Goal: Task Accomplishment & Management: Complete application form

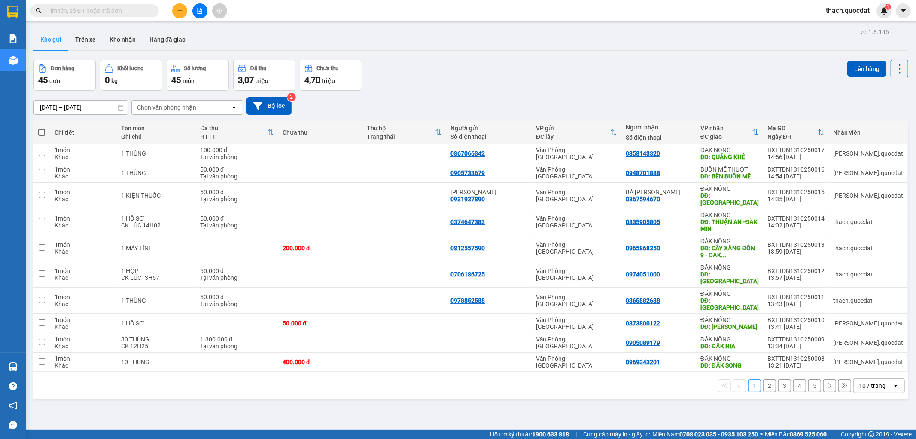
click at [177, 13] on icon "plus" at bounding box center [180, 11] width 6 height 6
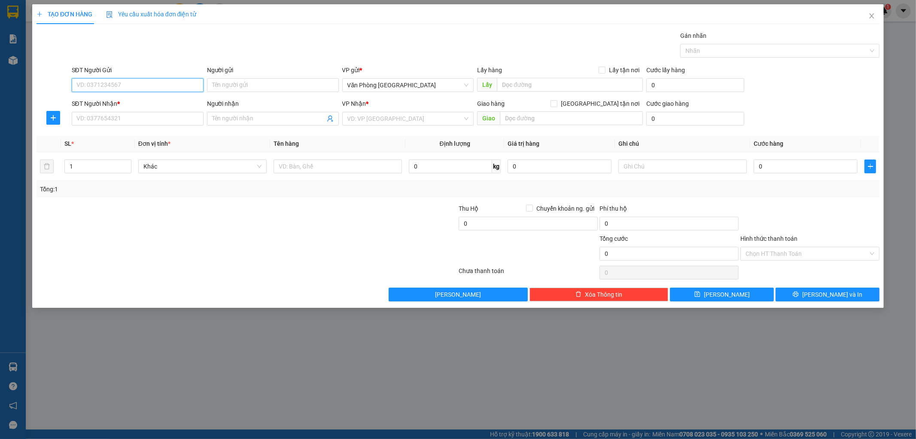
click at [158, 86] on input "SĐT Người Gửi" at bounding box center [138, 85] width 132 height 14
click at [258, 226] on div at bounding box center [177, 219] width 282 height 30
click at [178, 204] on div at bounding box center [177, 219] width 282 height 30
click at [168, 86] on input "SĐT Người Gửi" at bounding box center [138, 85] width 132 height 14
click at [101, 86] on input "SĐT Người Gửi" at bounding box center [138, 85] width 132 height 14
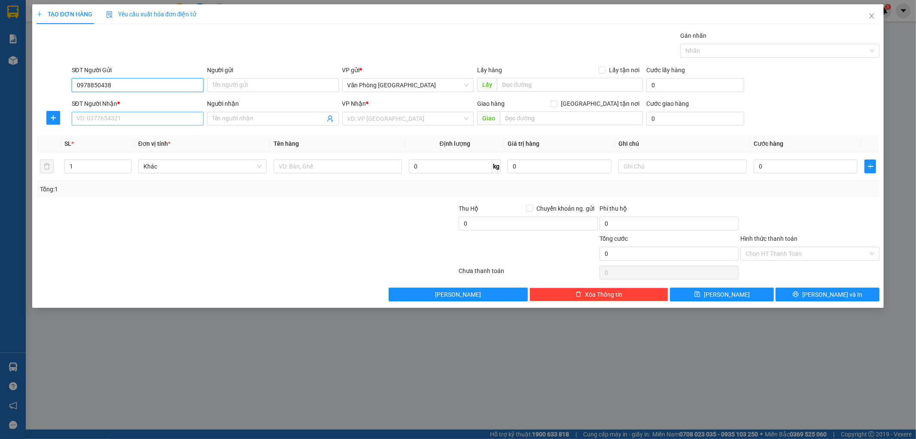
type input "0978850438"
click at [94, 118] on input "SĐT Người Nhận *" at bounding box center [138, 119] width 132 height 14
click at [85, 118] on input "SĐT Người Nhận *" at bounding box center [138, 119] width 132 height 14
type input "0968399372"
click at [387, 118] on input "search" at bounding box center [405, 118] width 116 height 13
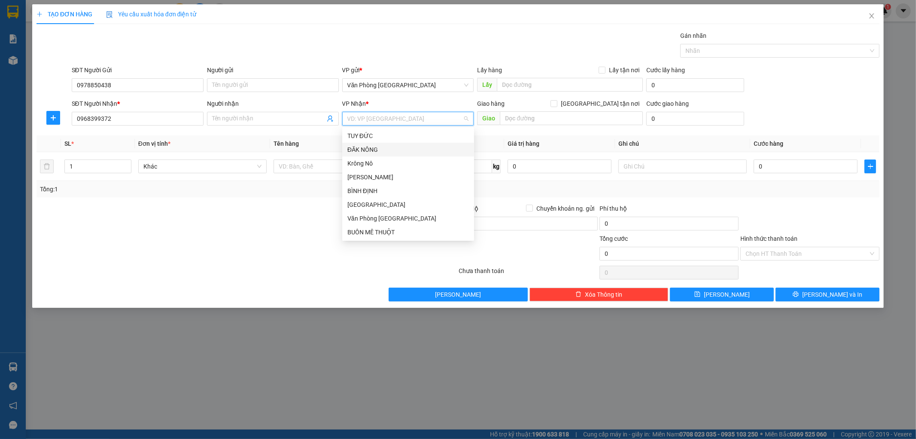
click at [366, 153] on div "ĐĂK NÔNG" at bounding box center [408, 149] width 122 height 9
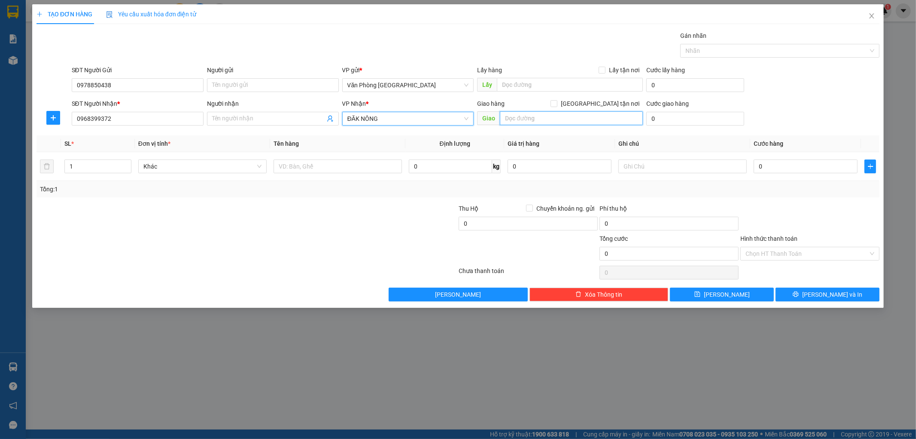
click at [532, 118] on input "text" at bounding box center [571, 118] width 143 height 14
type input "KIẾN ĐỨC"
click at [357, 167] on input "text" at bounding box center [338, 166] width 128 height 14
type input "2"
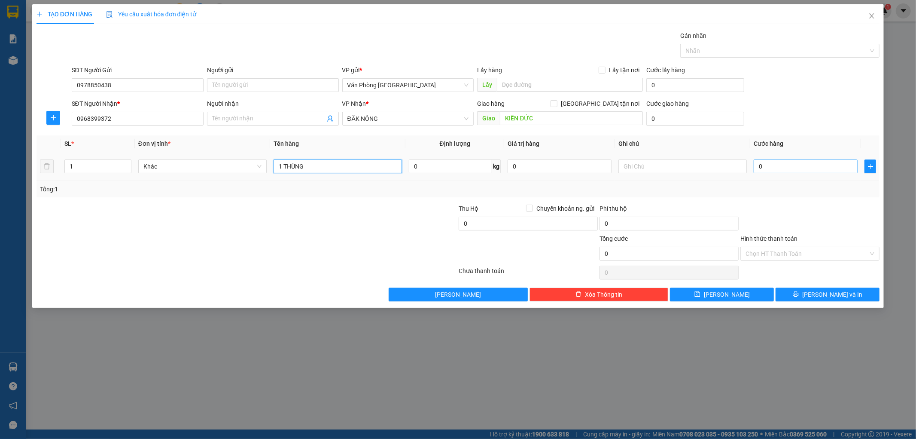
type input "1 THÙNG"
drag, startPoint x: 769, startPoint y: 165, endPoint x: 775, endPoint y: 165, distance: 5.6
click at [770, 165] on input "0" at bounding box center [806, 166] width 104 height 14
type input "1"
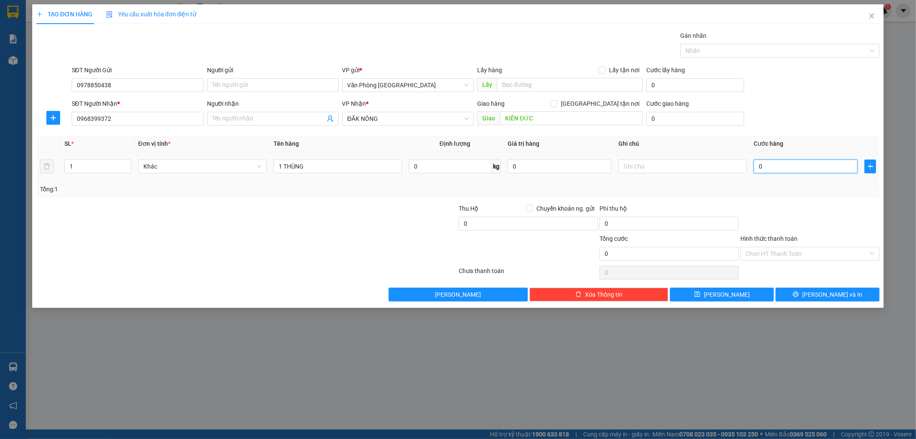
type input "1"
type input "10"
type input "100"
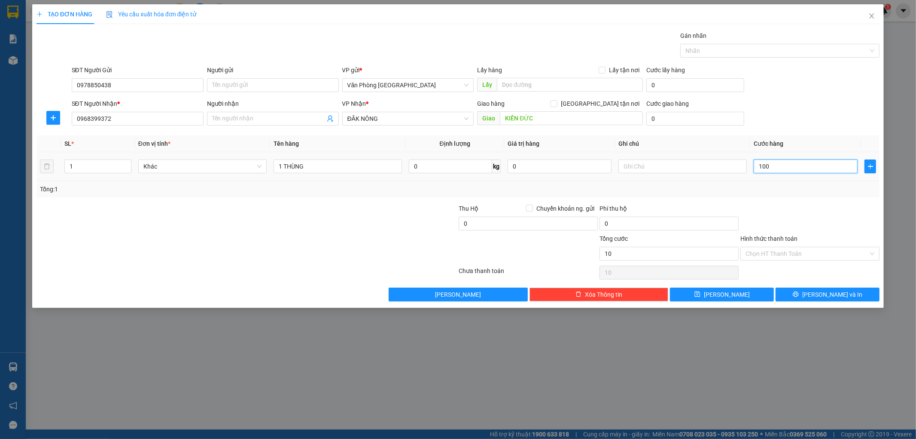
type input "100"
type input "1.000"
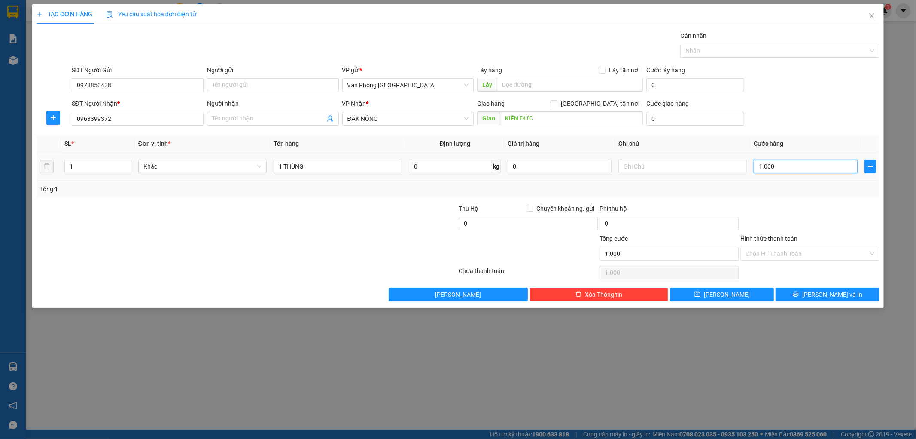
type input "10.000"
type input "100.000"
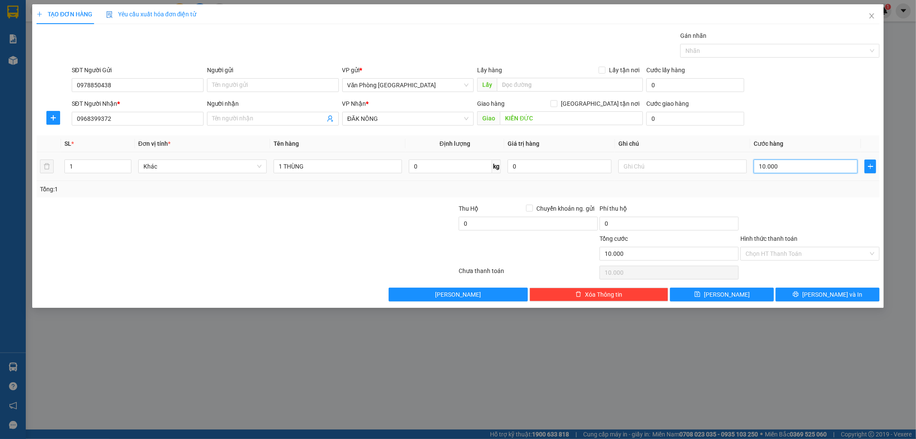
type input "100.000"
click at [759, 251] on input "Hình thức thanh toán" at bounding box center [807, 253] width 123 height 13
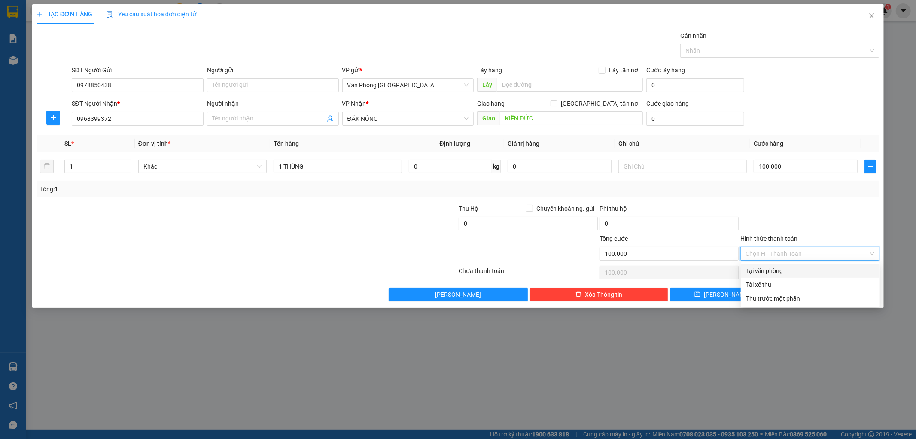
click at [749, 269] on div "Tại văn phòng" at bounding box center [810, 270] width 129 height 9
type input "0"
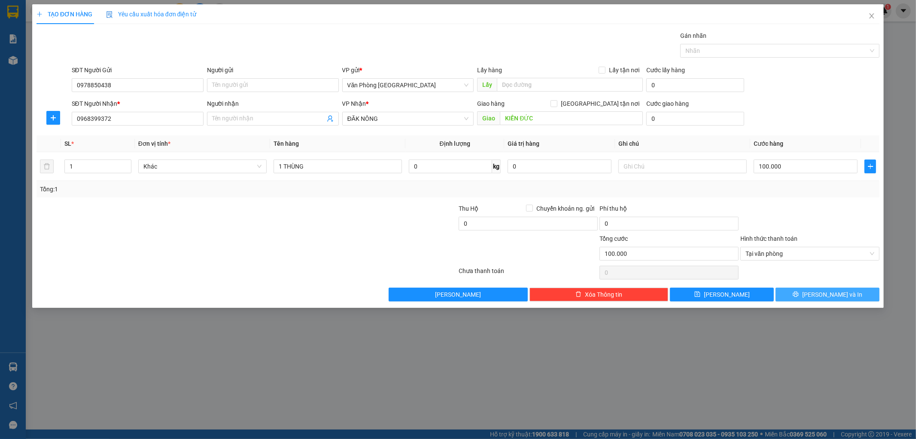
click at [799, 297] on icon "printer" at bounding box center [796, 294] width 6 height 6
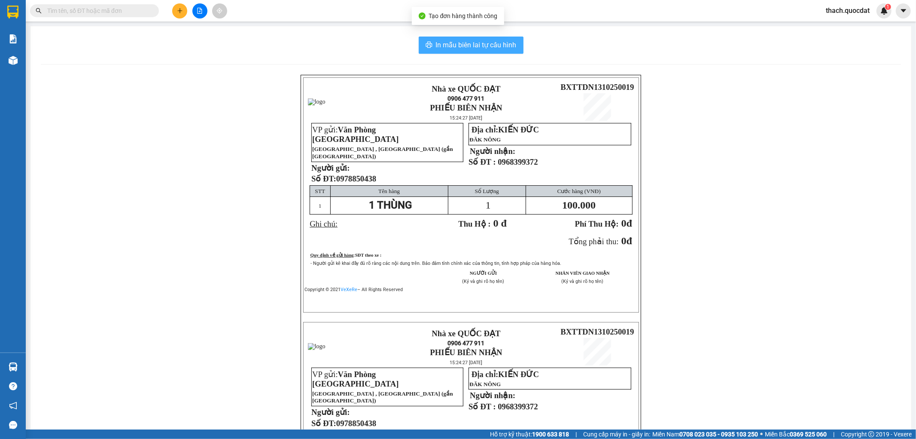
click at [469, 43] on span "In mẫu biên lai tự cấu hình" at bounding box center [476, 45] width 81 height 11
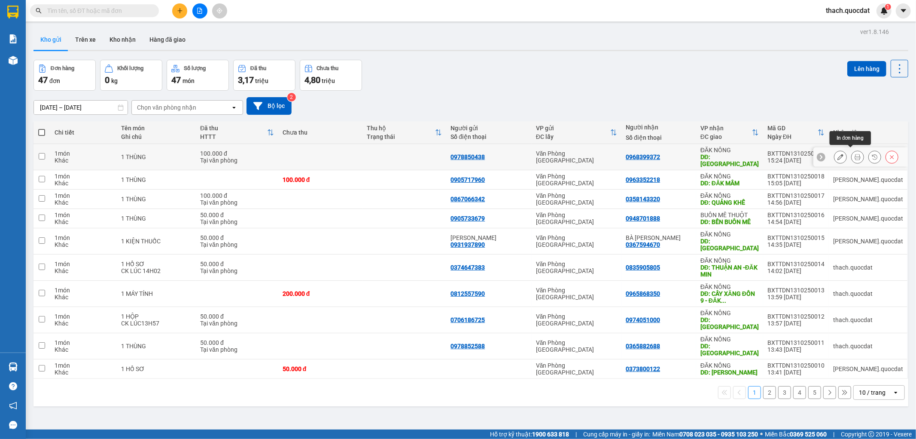
click at [855, 154] on icon at bounding box center [858, 157] width 6 height 6
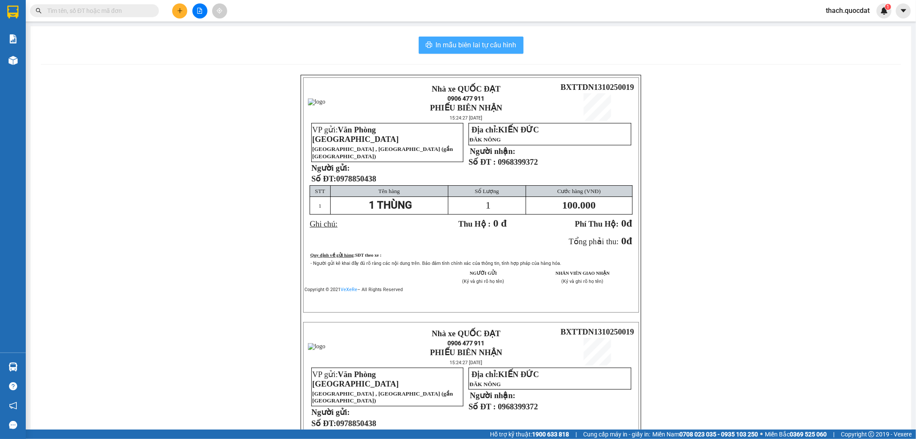
click at [467, 46] on span "In mẫu biên lai tự cấu hình" at bounding box center [476, 45] width 81 height 11
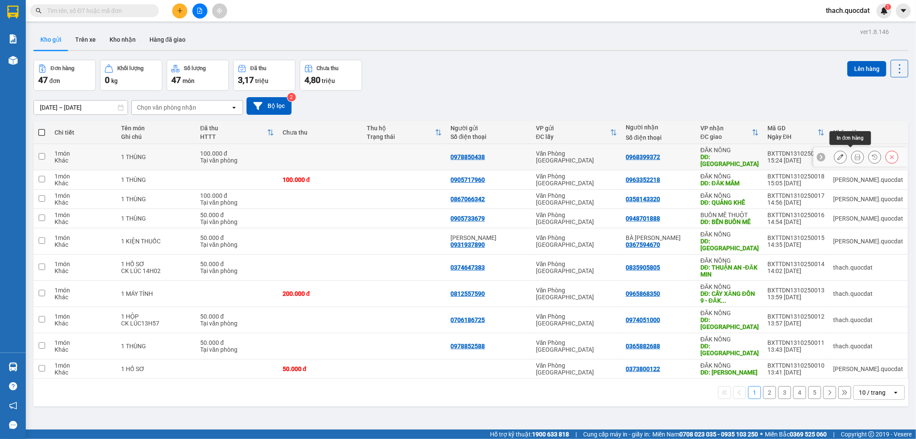
click at [855, 154] on icon at bounding box center [858, 157] width 6 height 6
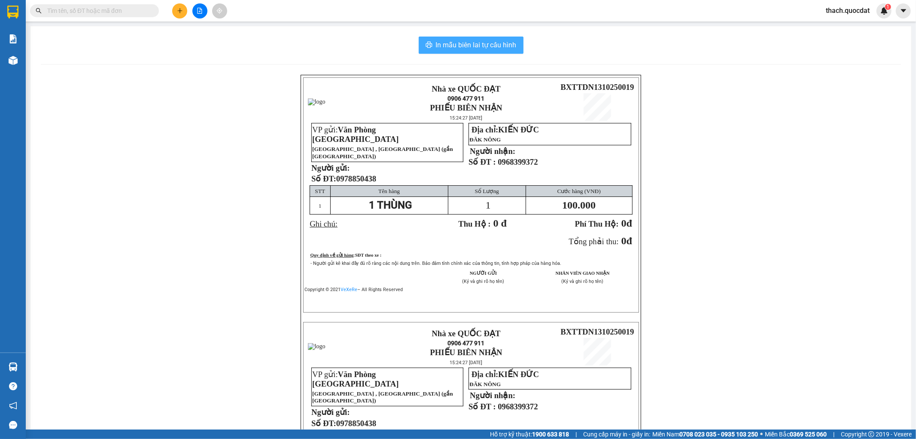
click at [496, 48] on span "In mẫu biên lai tự cấu hình" at bounding box center [476, 45] width 81 height 11
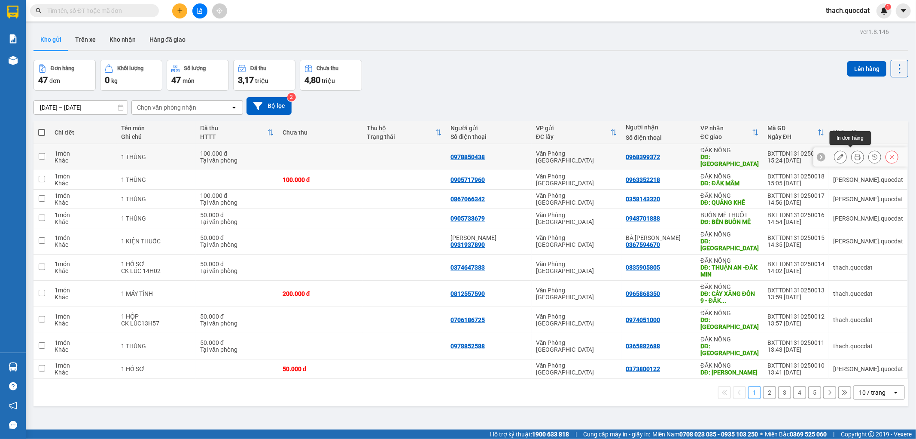
click at [852, 152] on button at bounding box center [858, 156] width 12 height 15
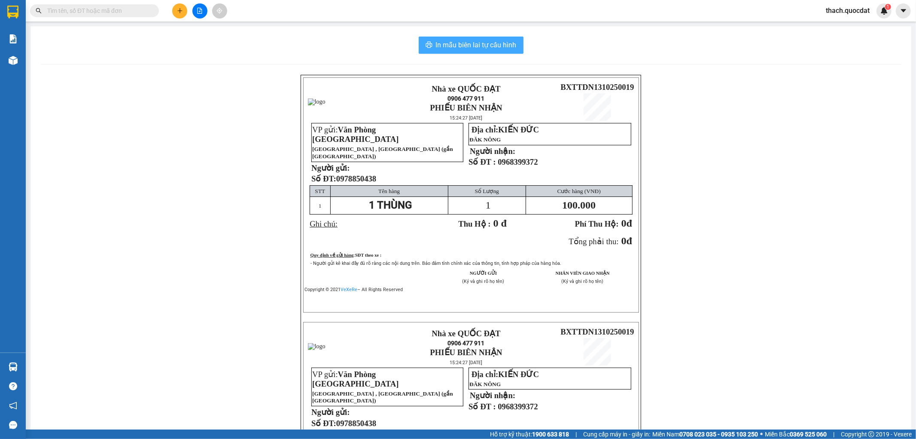
click at [440, 41] on span "In mẫu biên lai tự cấu hình" at bounding box center [476, 45] width 81 height 11
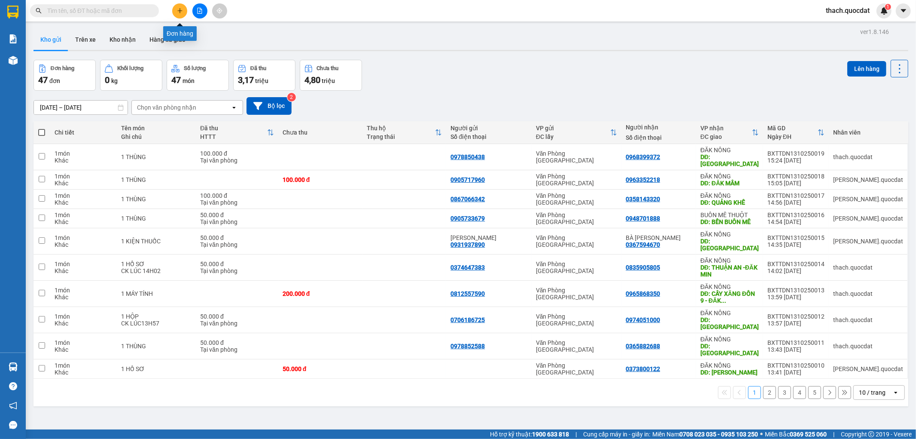
click at [181, 10] on icon "plus" at bounding box center [179, 10] width 5 height 0
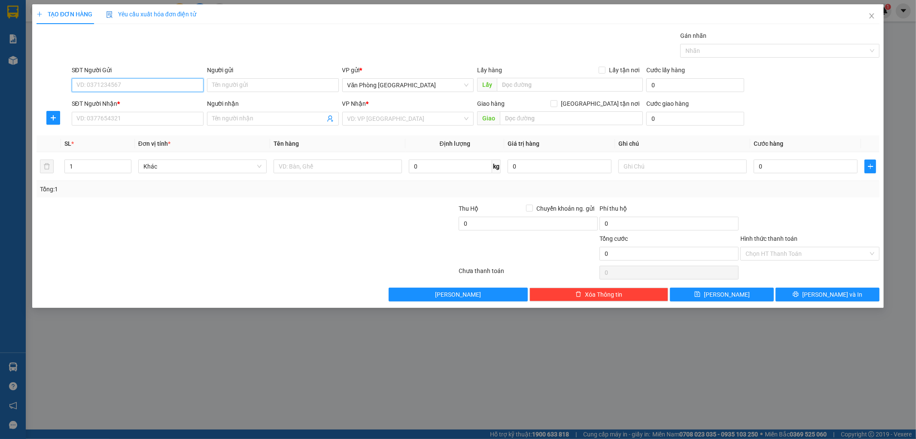
click at [113, 85] on input "SĐT Người Gửi" at bounding box center [138, 85] width 132 height 14
click at [82, 101] on div "0902015336" at bounding box center [138, 102] width 122 height 9
type input "0902015336"
click at [101, 113] on input "SĐT Người Nhận *" at bounding box center [138, 119] width 132 height 14
type input "0965154171"
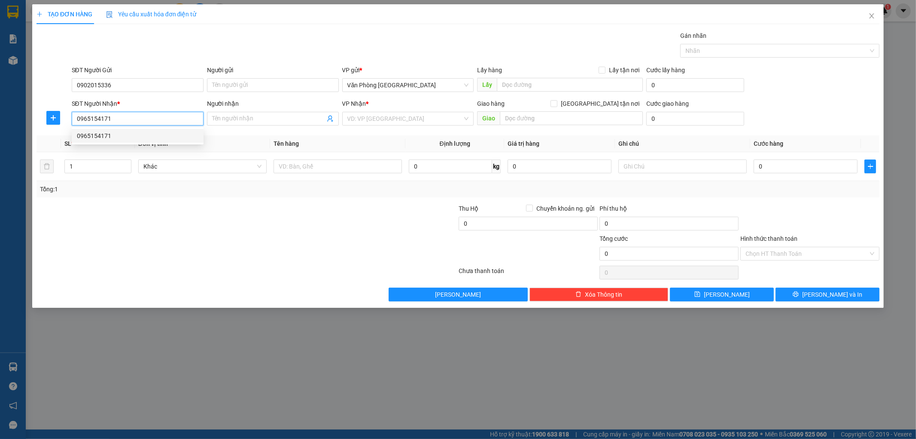
click at [104, 135] on div "0965154171" at bounding box center [138, 135] width 122 height 9
type input "KIẾN ĐỨC"
type input "0965154171"
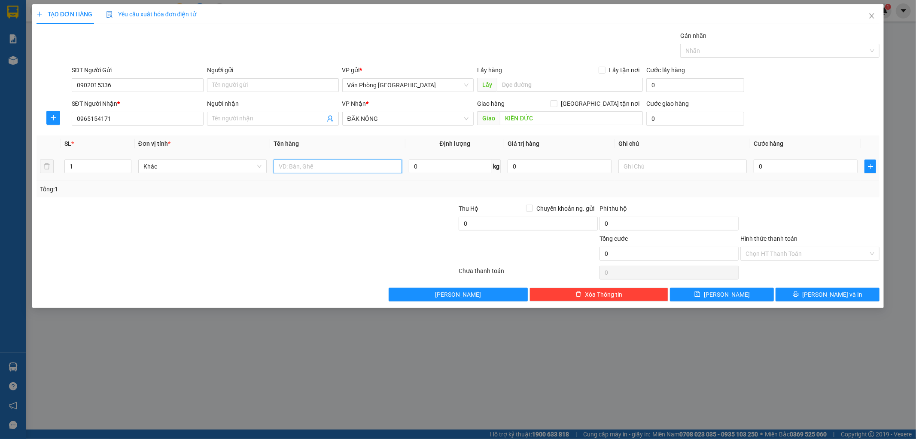
click at [351, 169] on input "text" at bounding box center [338, 166] width 128 height 14
type input "1 KIỆN"
click at [785, 166] on input "0" at bounding box center [806, 166] width 104 height 14
type input "1"
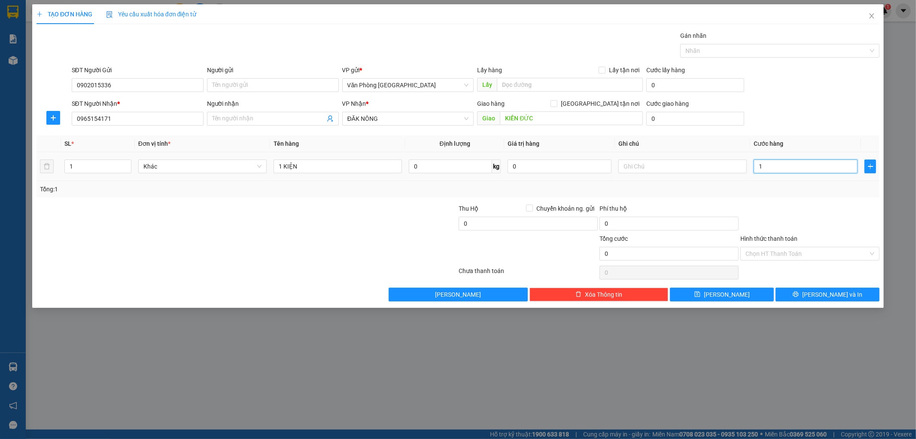
type input "1"
type input "15"
type input "150"
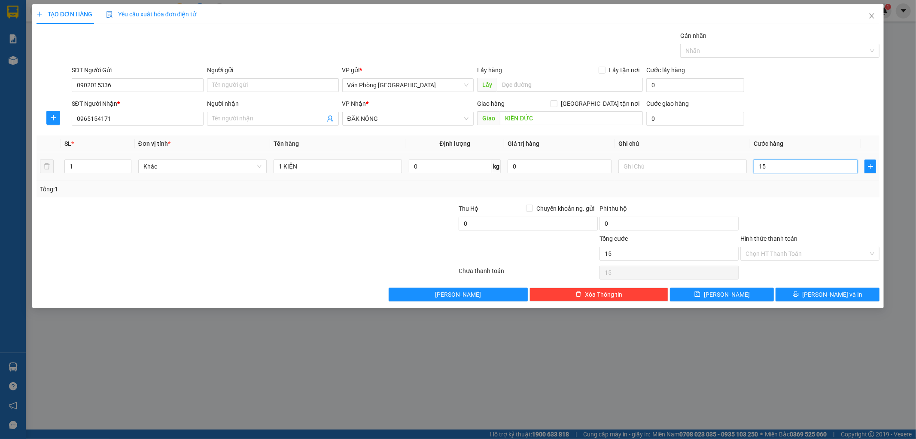
type input "150"
type input "1.500"
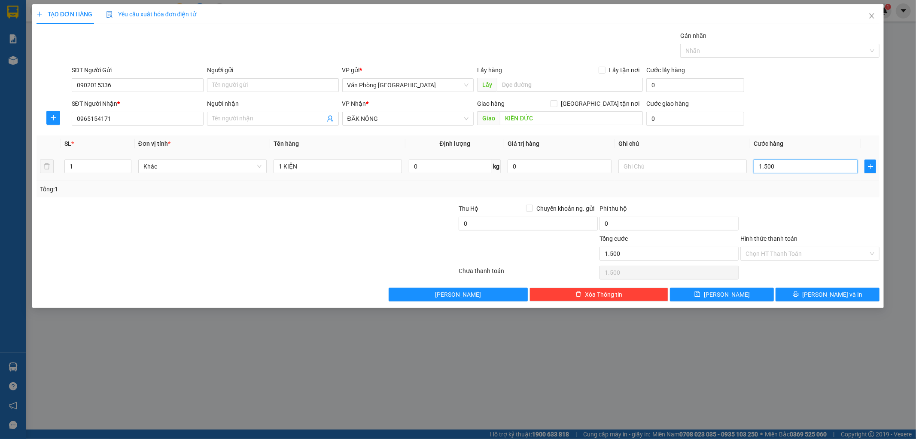
type input "15.000"
type input "150.000"
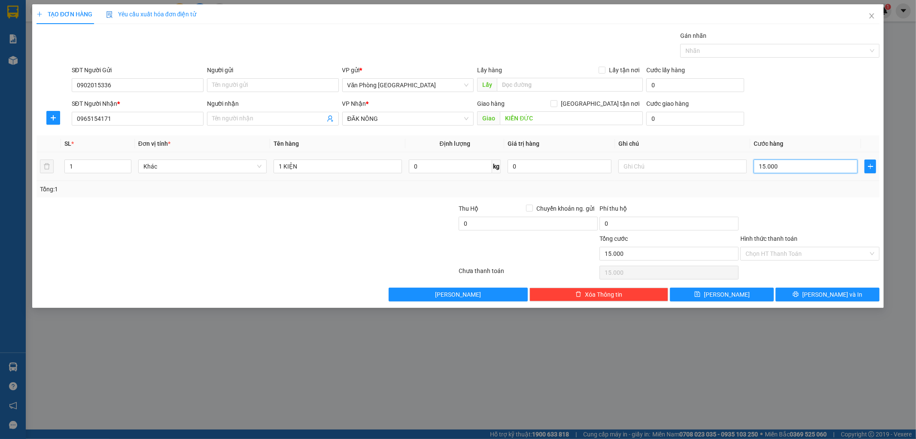
type input "150.000"
drag, startPoint x: 796, startPoint y: 168, endPoint x: 661, endPoint y: 168, distance: 135.7
click at [661, 168] on tr "1 Khác 1 KIỆN 0 kg 0 150.000" at bounding box center [459, 166] width 844 height 29
type input "1"
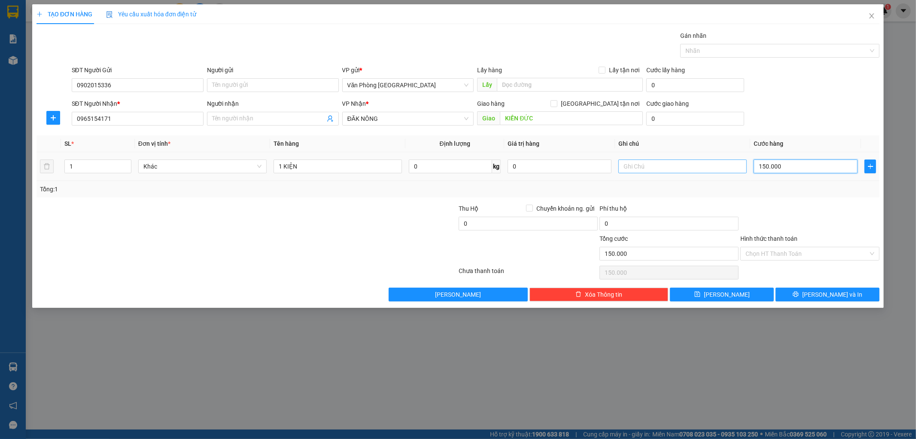
type input "1"
type input "10"
type input "100"
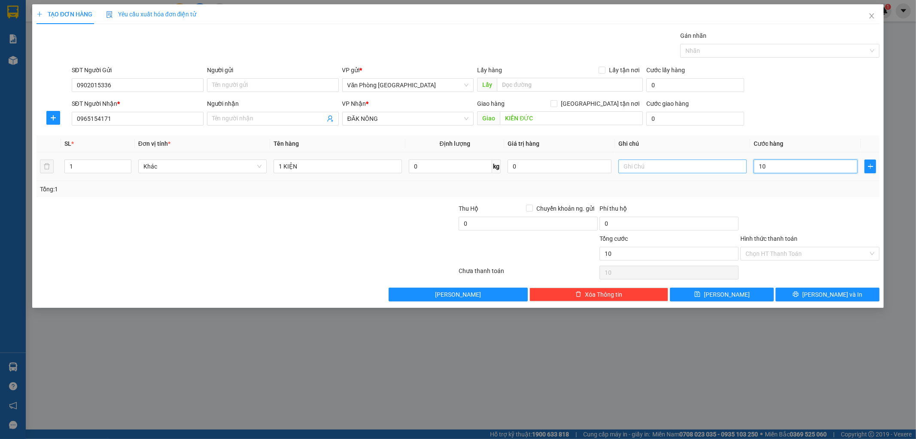
type input "100"
type input "1.000"
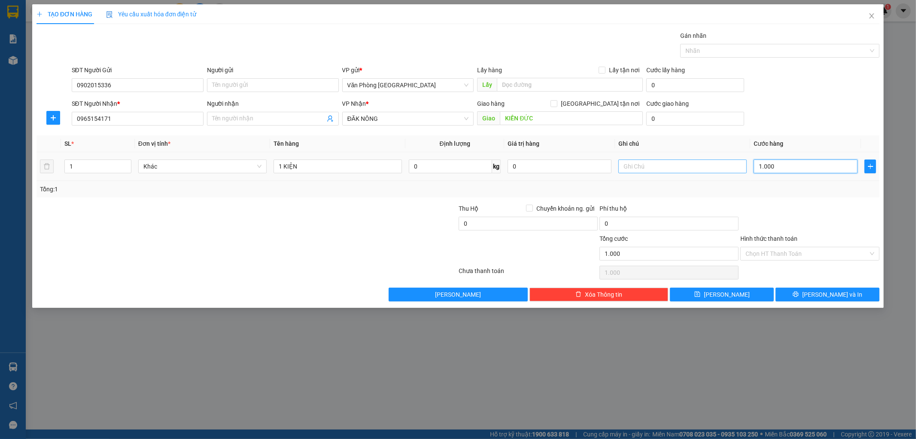
type input "10.000"
type input "100.000"
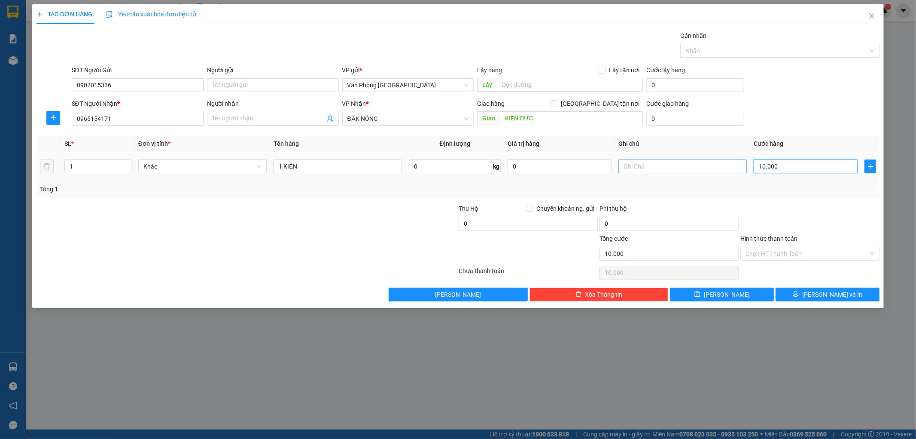
type input "100.000"
click at [744, 191] on div "Tổng: 1" at bounding box center [458, 188] width 837 height 9
click at [808, 290] on button "[PERSON_NAME] và In" at bounding box center [828, 294] width 104 height 14
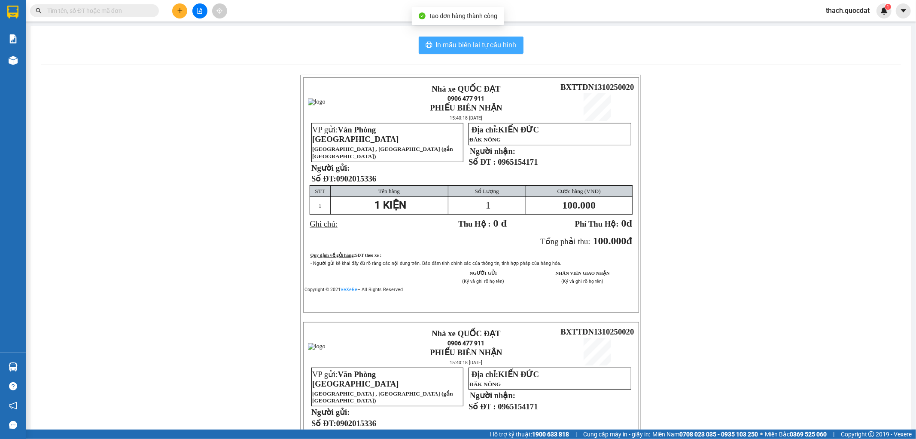
click at [479, 41] on span "In mẫu biên lai tự cấu hình" at bounding box center [476, 45] width 81 height 11
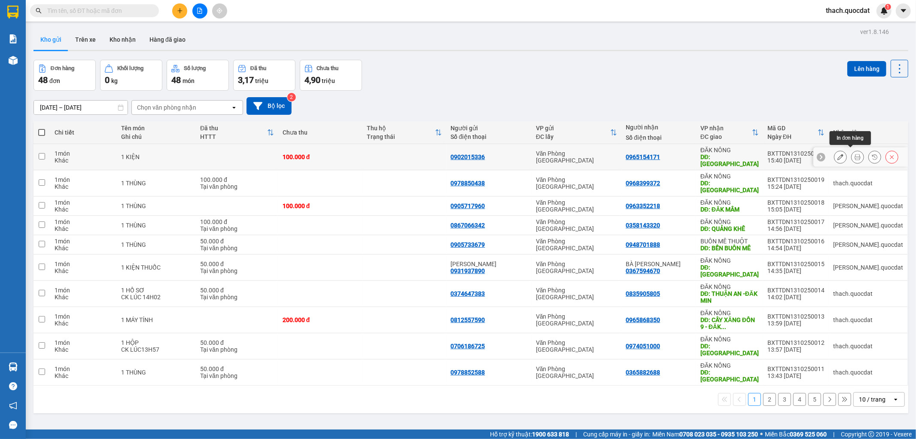
click at [855, 154] on icon at bounding box center [858, 157] width 6 height 6
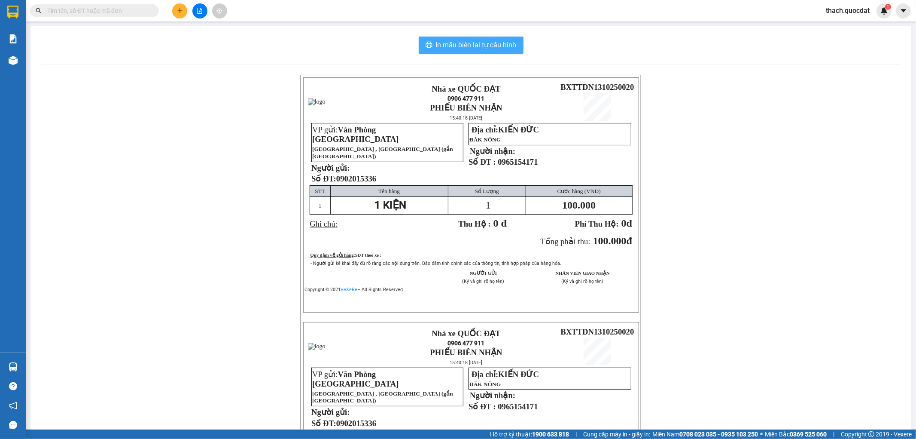
click at [449, 45] on span "In mẫu biên lai tự cấu hình" at bounding box center [476, 45] width 81 height 11
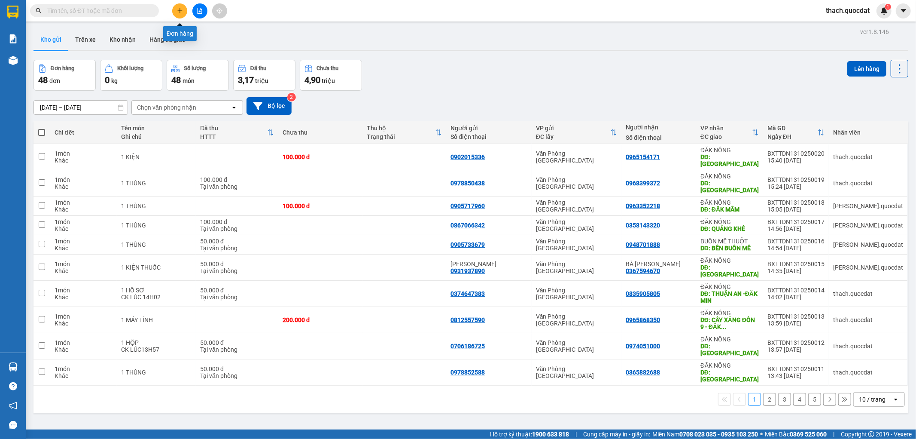
click at [174, 12] on button at bounding box center [179, 10] width 15 height 15
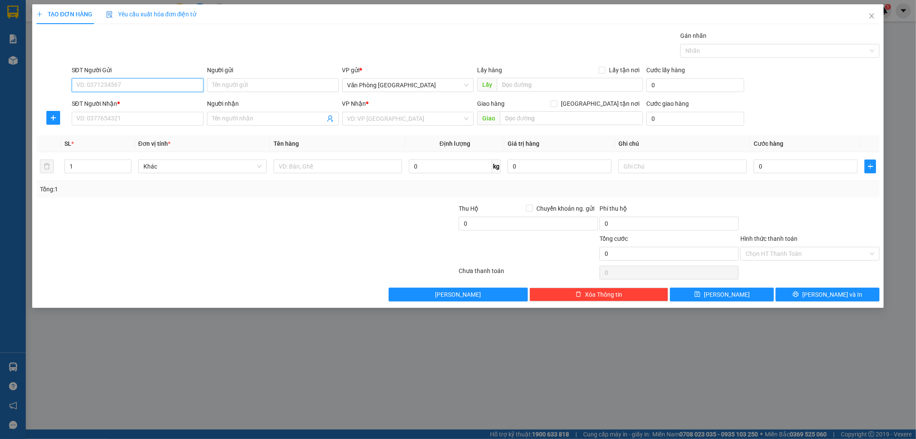
click at [164, 89] on input "SĐT Người Gửi" at bounding box center [138, 85] width 132 height 14
click at [872, 18] on icon "close" at bounding box center [872, 15] width 7 height 7
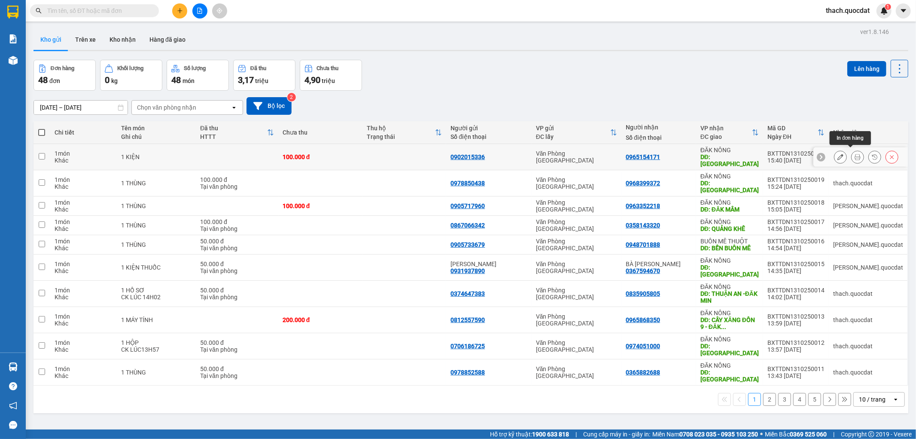
click at [855, 154] on icon at bounding box center [858, 157] width 6 height 6
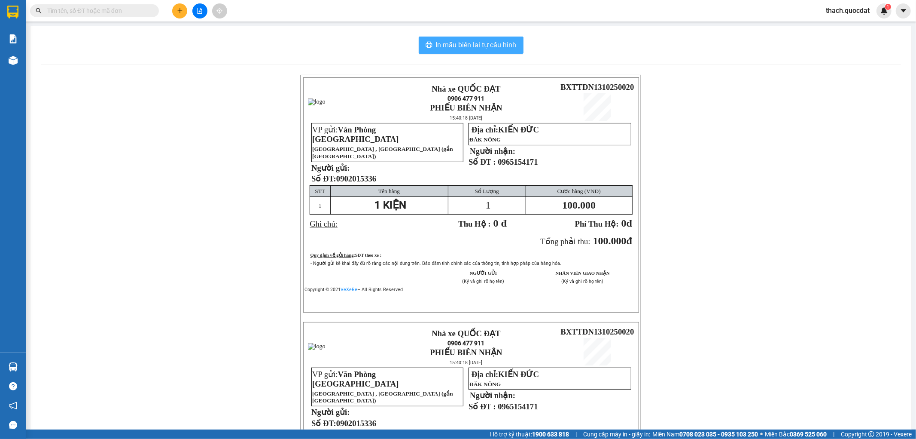
click at [448, 46] on span "In mẫu biên lai tự cấu hình" at bounding box center [476, 45] width 81 height 11
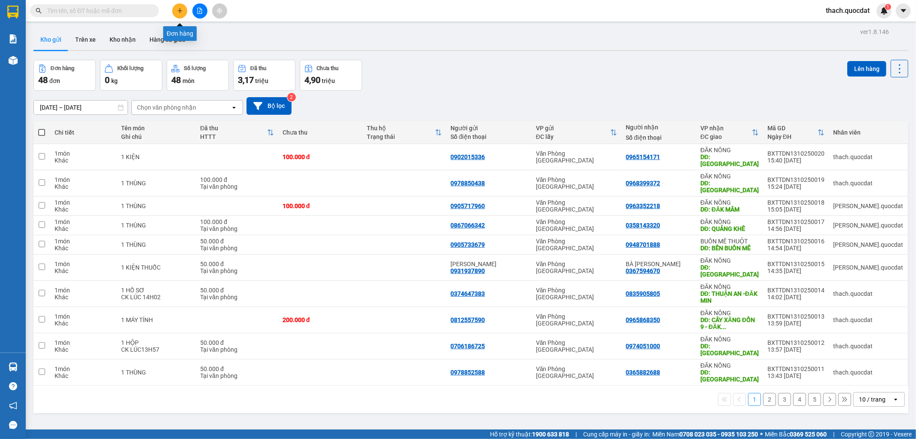
click at [172, 12] on button at bounding box center [179, 10] width 15 height 15
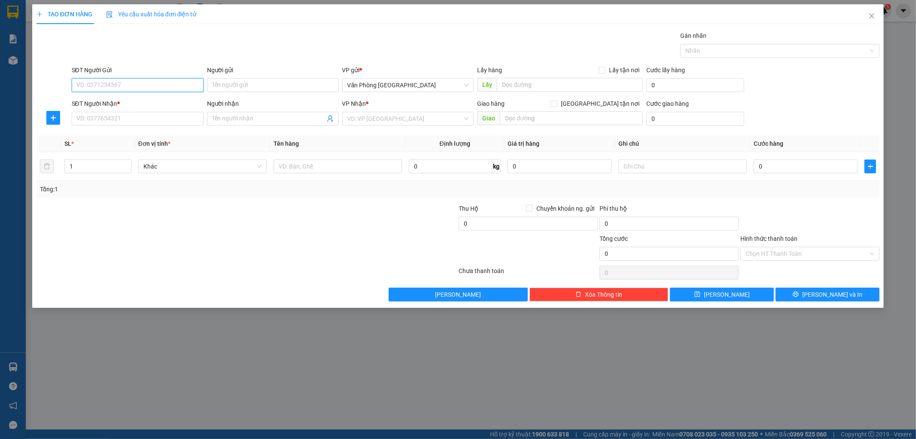
click at [148, 86] on input "SĐT Người Gửi" at bounding box center [138, 85] width 132 height 14
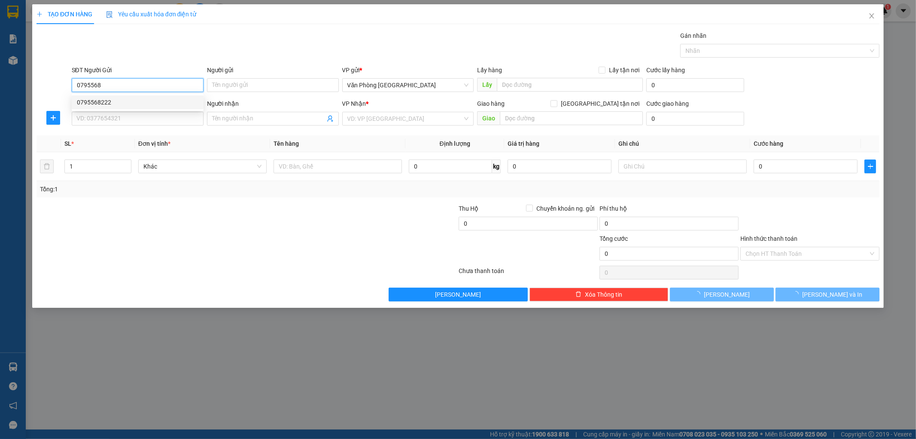
click at [92, 98] on div "0795568222" at bounding box center [138, 102] width 122 height 9
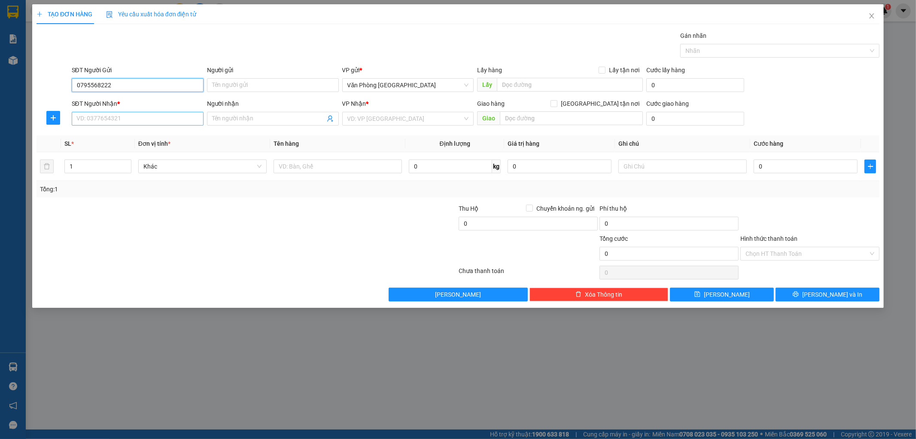
type input "0795568222"
click at [94, 119] on input "SĐT Người Nhận *" at bounding box center [138, 119] width 132 height 14
click at [122, 137] on div "0974844291 - VIỆT HOÀNG" at bounding box center [138, 135] width 122 height 9
type input "0974844291"
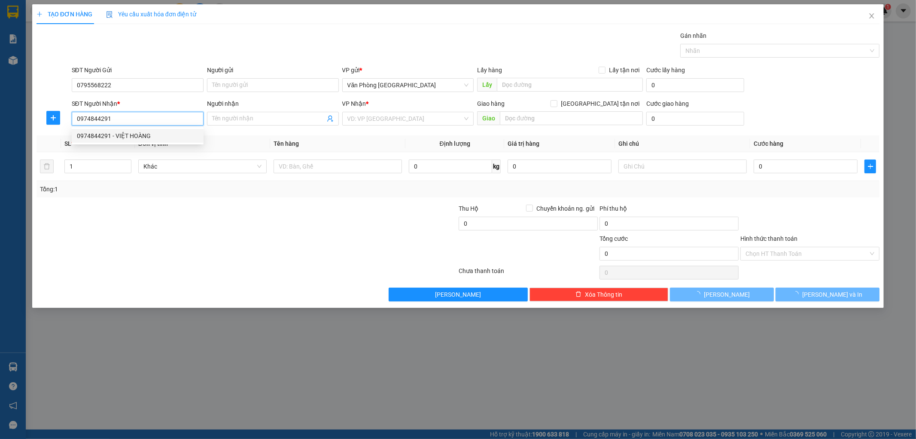
type input "VIỆT HOÀNG"
type input "GIA NGHĨA"
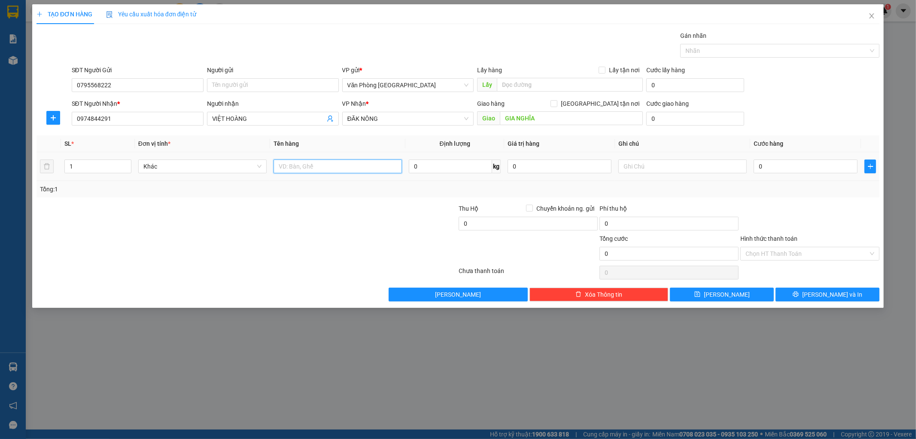
click at [328, 165] on input "text" at bounding box center [338, 166] width 128 height 14
type input "5"
type input "1 THÙNG"
click at [843, 163] on input "0" at bounding box center [806, 166] width 104 height 14
type input "5"
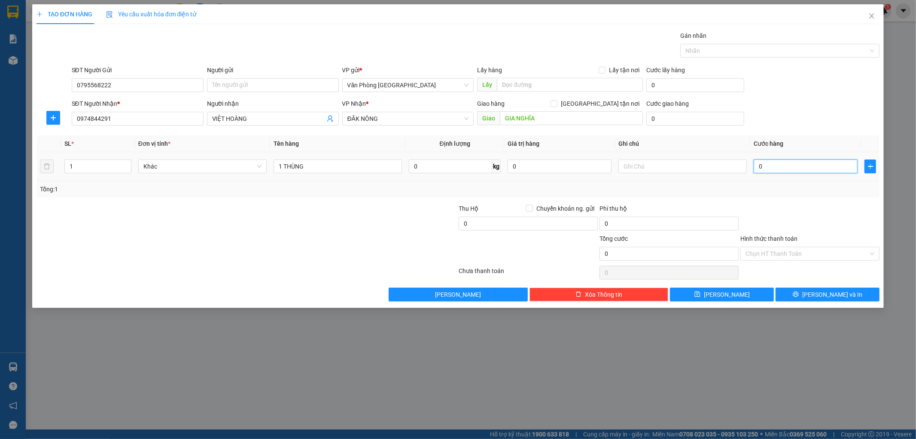
type input "5"
type input "50"
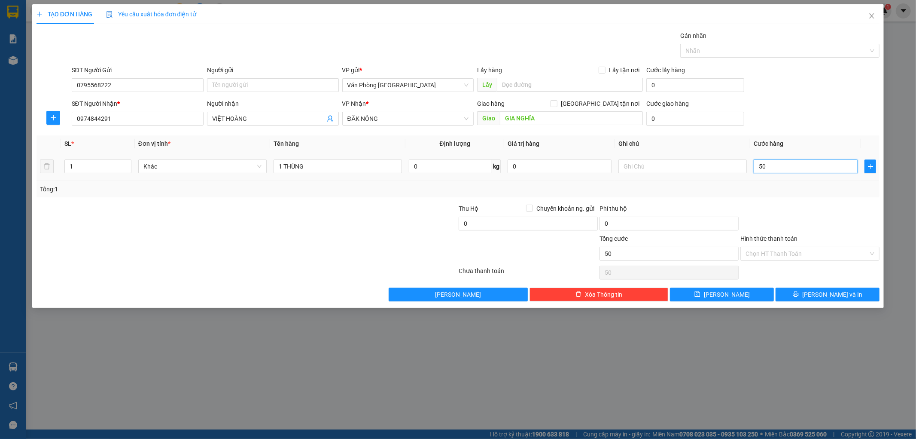
type input "500"
type input "5.000"
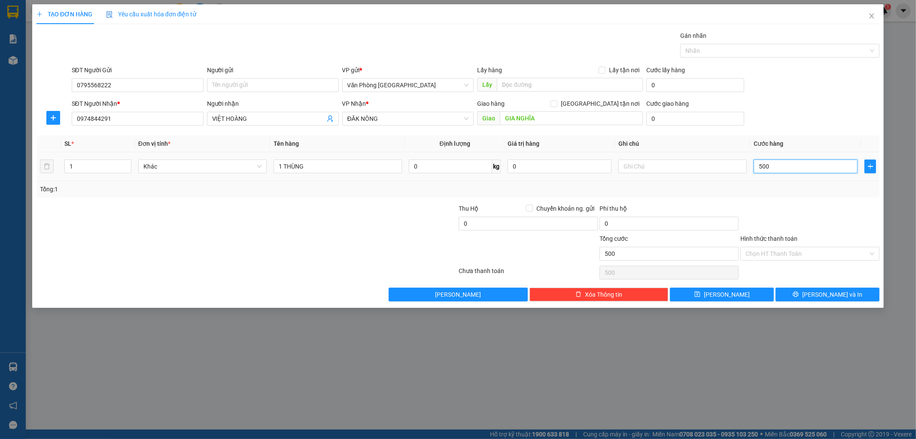
type input "5.000"
type input "50.000"
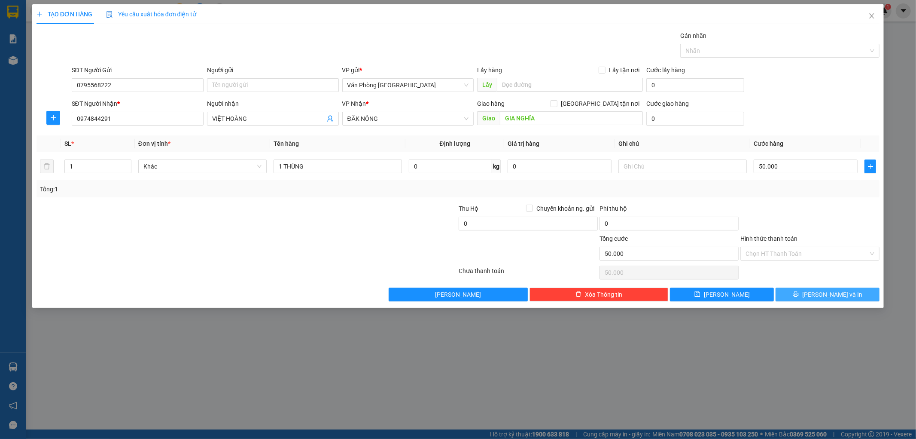
click at [852, 294] on button "[PERSON_NAME] và In" at bounding box center [828, 294] width 104 height 14
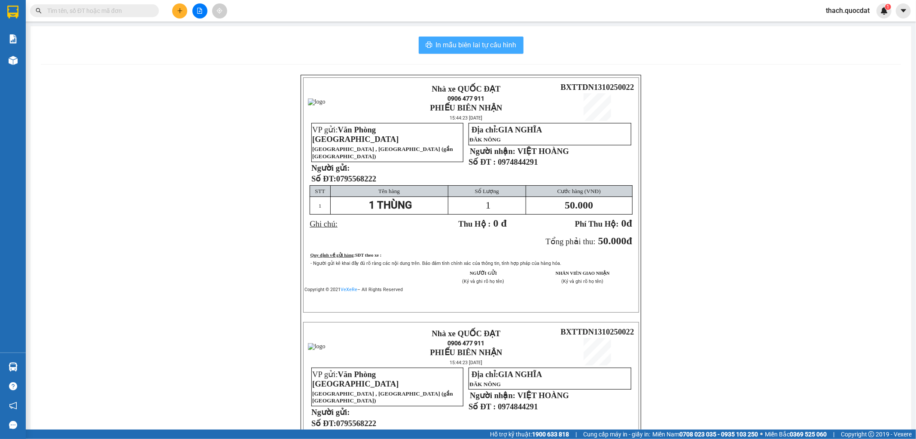
click at [492, 44] on span "In mẫu biên lai tự cấu hình" at bounding box center [476, 45] width 81 height 11
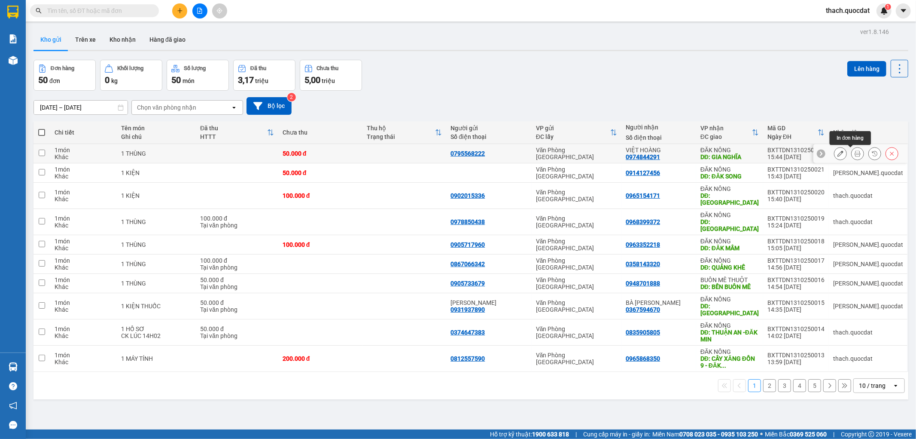
click at [855, 151] on icon at bounding box center [858, 153] width 6 height 6
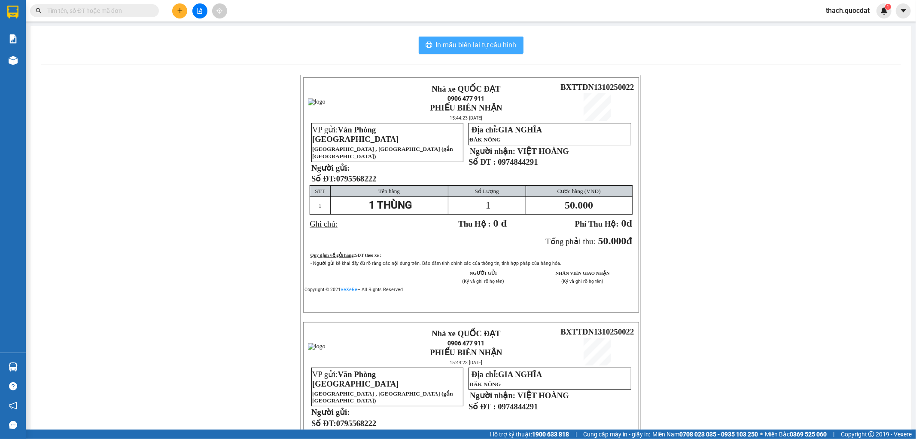
click at [465, 49] on span "In mẫu biên lai tự cấu hình" at bounding box center [476, 45] width 81 height 11
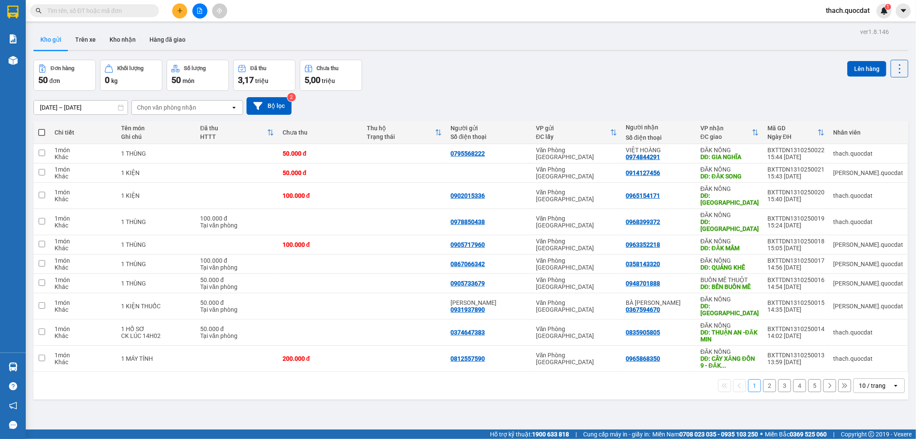
click at [93, 109] on input "[DATE] – [DATE]" at bounding box center [81, 108] width 94 height 14
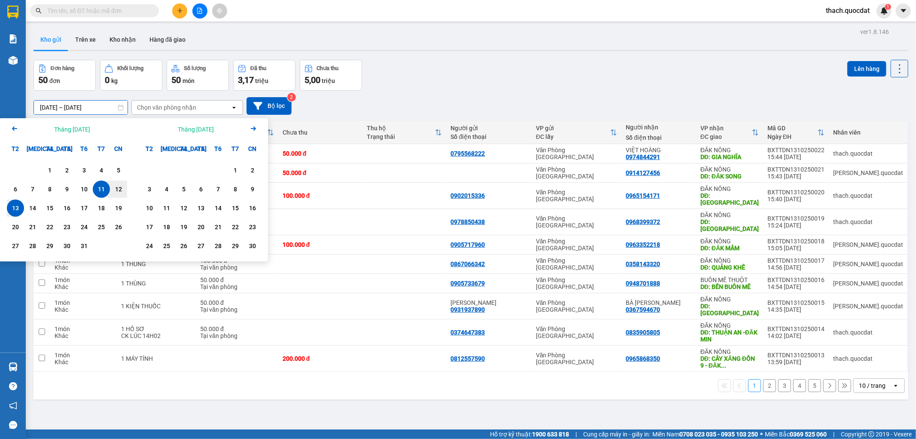
click at [16, 210] on div "13" at bounding box center [15, 208] width 12 height 10
type input "[DATE] – [DATE]"
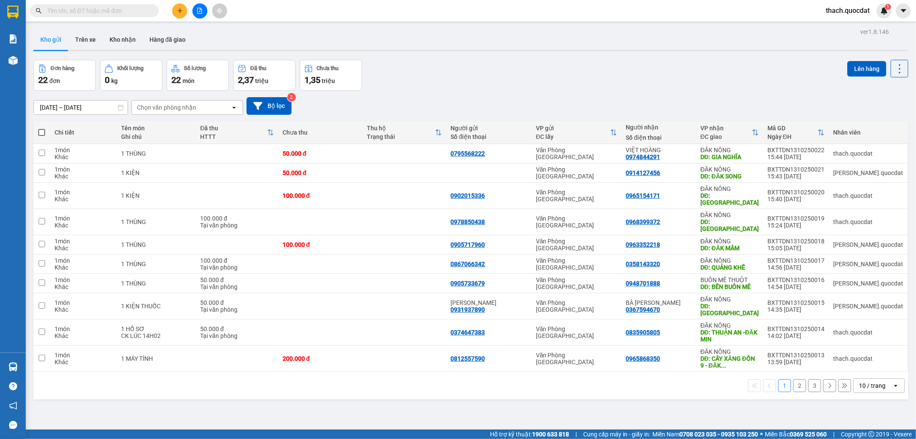
click at [864, 381] on div "10 / trang" at bounding box center [872, 385] width 27 height 9
click at [861, 346] on span "100 / trang" at bounding box center [868, 346] width 31 height 9
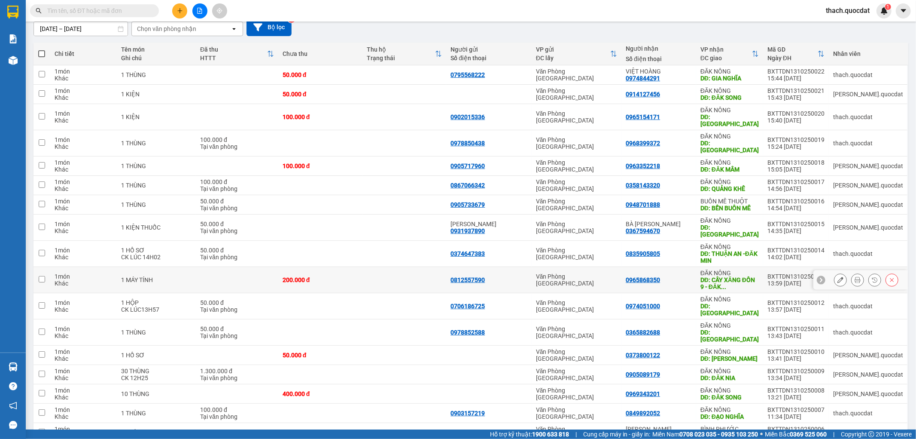
scroll to position [95, 0]
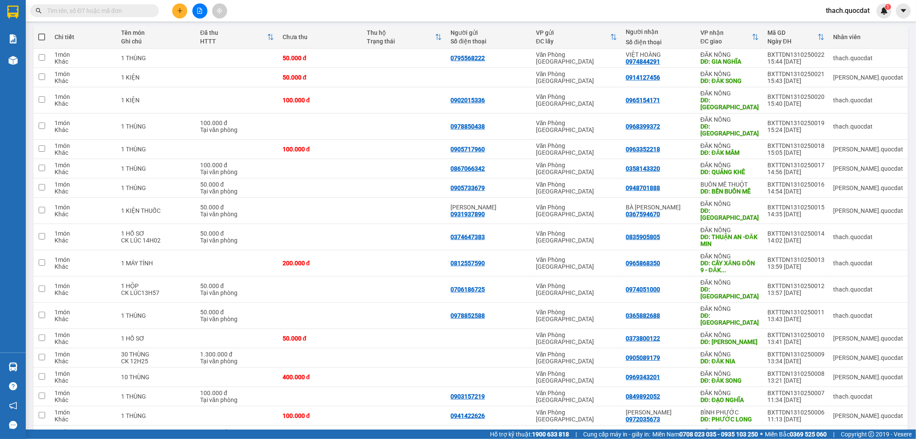
click at [180, 9] on icon "plus" at bounding box center [180, 11] width 6 height 6
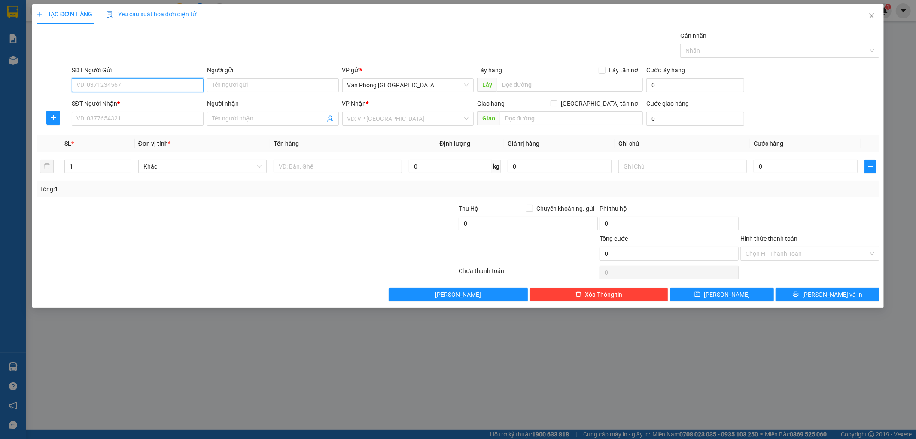
click at [135, 82] on input "SĐT Người Gửi" at bounding box center [138, 85] width 132 height 14
type input "0345418688"
click at [162, 119] on input "SĐT Người Nhận *" at bounding box center [138, 119] width 132 height 14
drag, startPoint x: 110, startPoint y: 82, endPoint x: 43, endPoint y: 87, distance: 66.8
click at [43, 87] on div "SĐT Người Gửi 0345418688 0345418688 Người gửi Tên người gửi VP gửi * Văn Phòng …" at bounding box center [458, 80] width 845 height 30
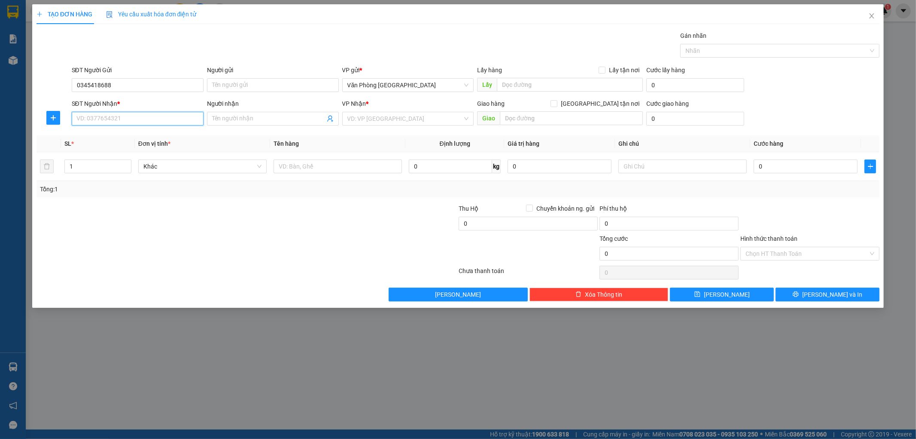
click at [131, 115] on input "SĐT Người Nhận *" at bounding box center [138, 119] width 132 height 14
paste input "0345418688"
type input "0345418688"
click at [379, 121] on input "search" at bounding box center [405, 118] width 116 height 13
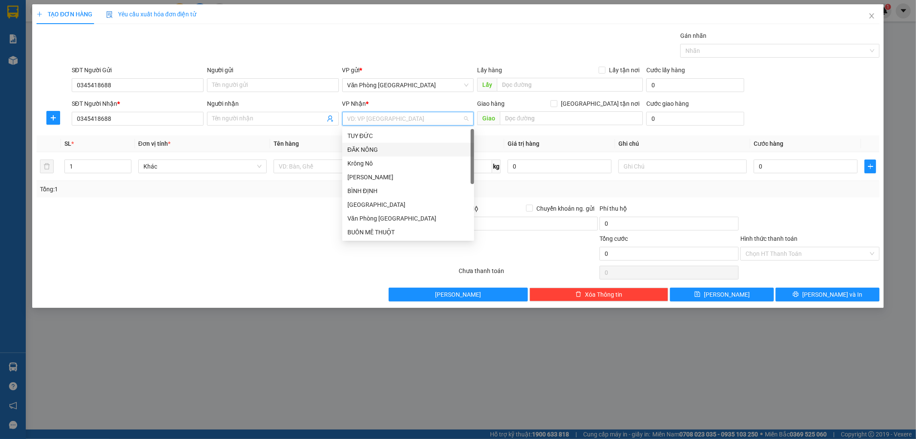
click at [384, 150] on div "ĐĂK NÔNG" at bounding box center [408, 149] width 122 height 9
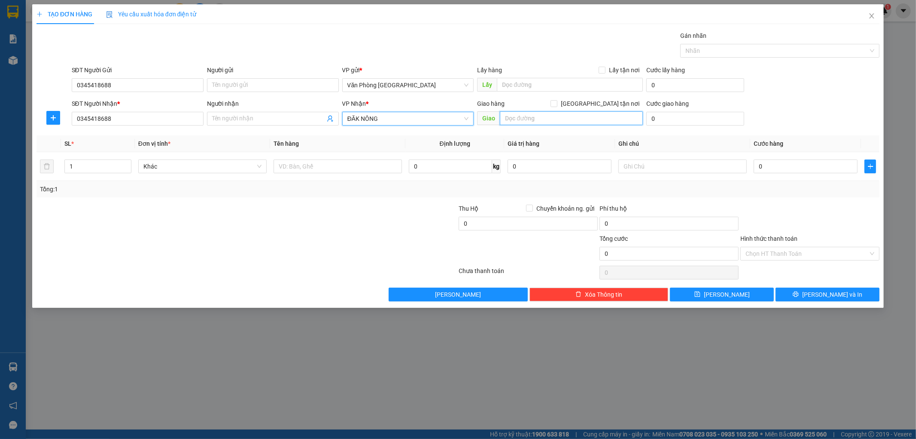
click at [509, 114] on input "text" at bounding box center [571, 118] width 143 height 14
type input "GIA NGHĨA"
click at [341, 160] on input "text" at bounding box center [338, 166] width 128 height 14
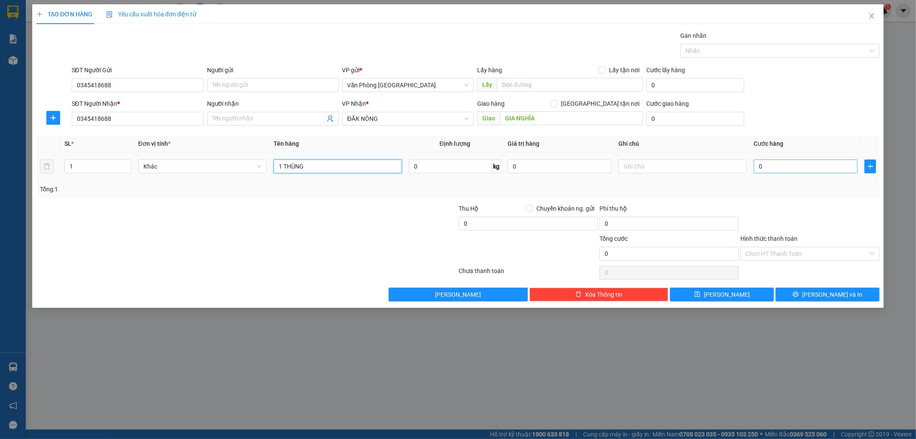
type input "1 THÙNG"
type input "1"
type input "10"
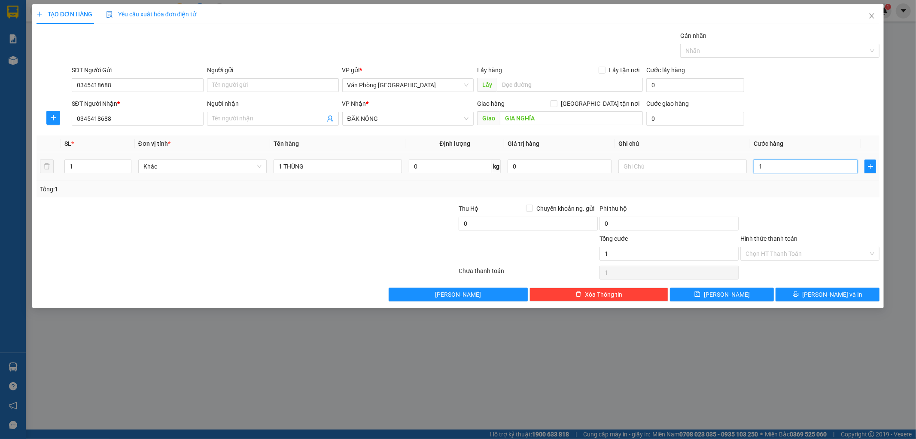
type input "10"
type input "100"
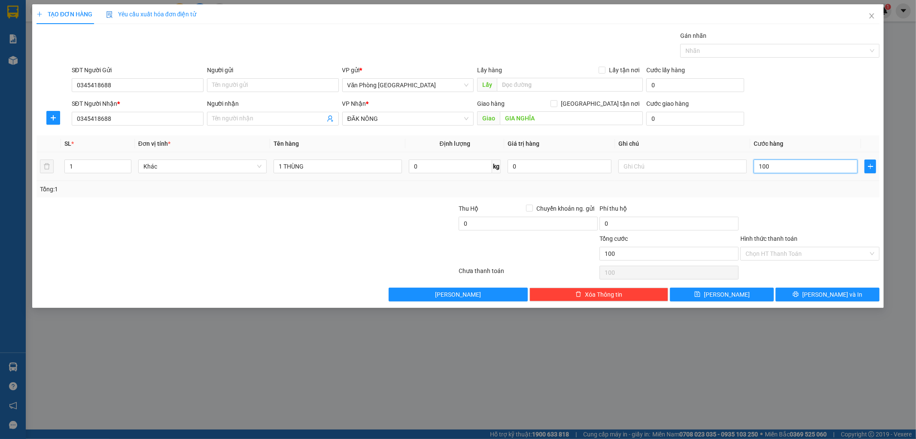
type input "1.000"
type input "10.000"
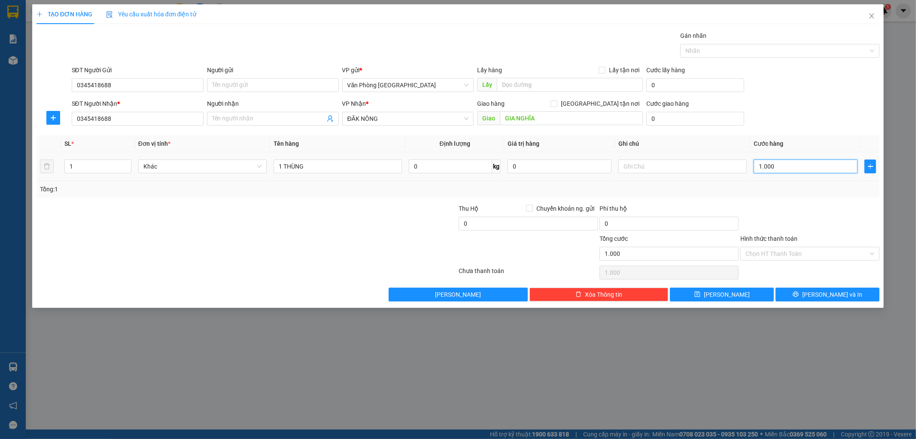
type input "10.000"
type input "100.000"
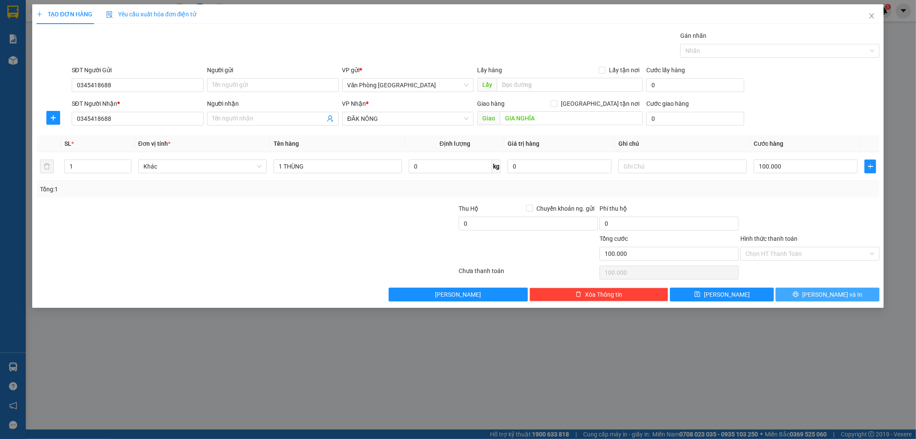
click at [838, 293] on span "[PERSON_NAME] và In" at bounding box center [832, 294] width 60 height 9
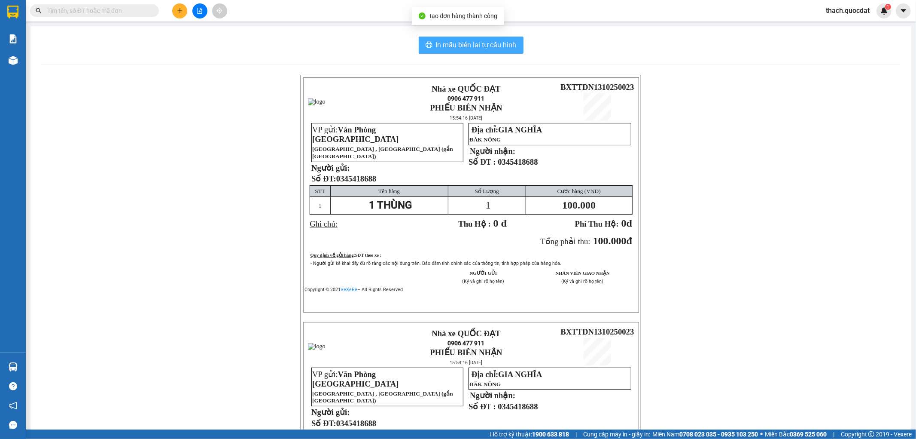
click at [486, 46] on span "In mẫu biên lai tự cấu hình" at bounding box center [476, 45] width 81 height 11
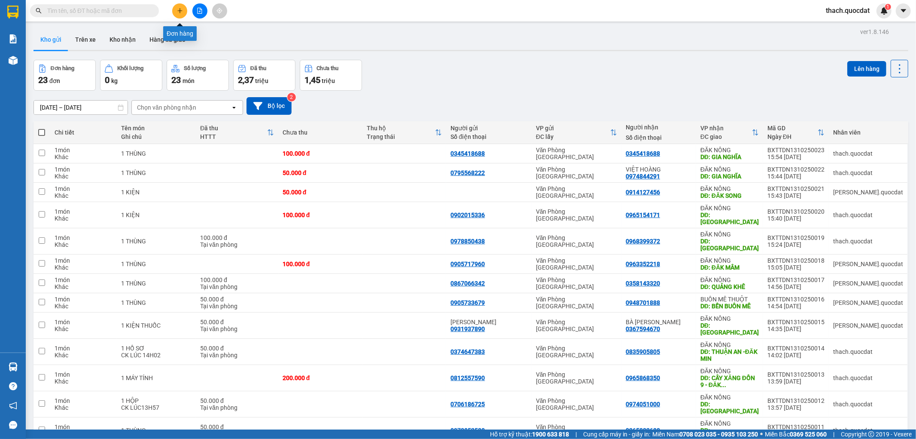
click at [181, 11] on icon "plus" at bounding box center [179, 10] width 5 height 0
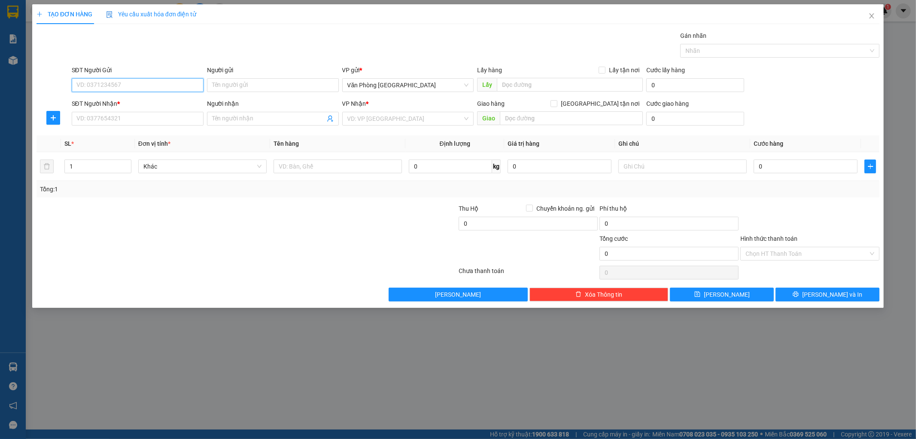
click at [169, 82] on input "SĐT Người Gửi" at bounding box center [138, 85] width 132 height 14
type input "0964544477"
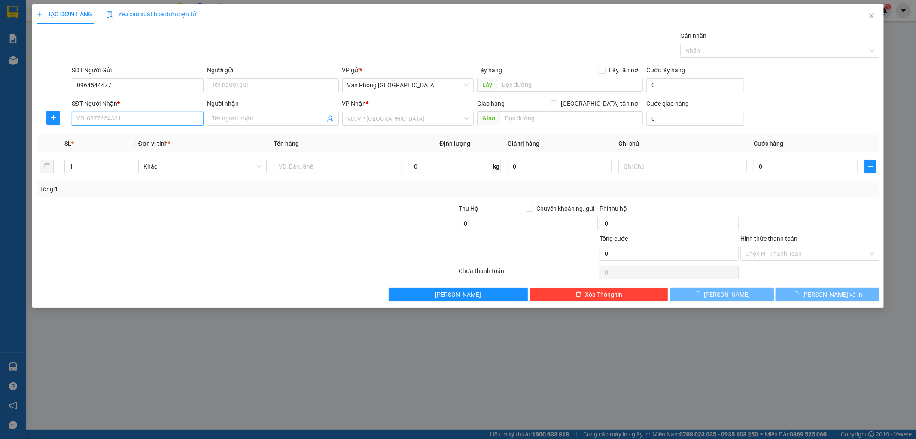
click at [148, 119] on input "SĐT Người Nhận *" at bounding box center [138, 119] width 132 height 14
click at [103, 135] on div "0918864824" at bounding box center [138, 135] width 122 height 9
type input "0918864824"
type input "GIA NGHĨA"
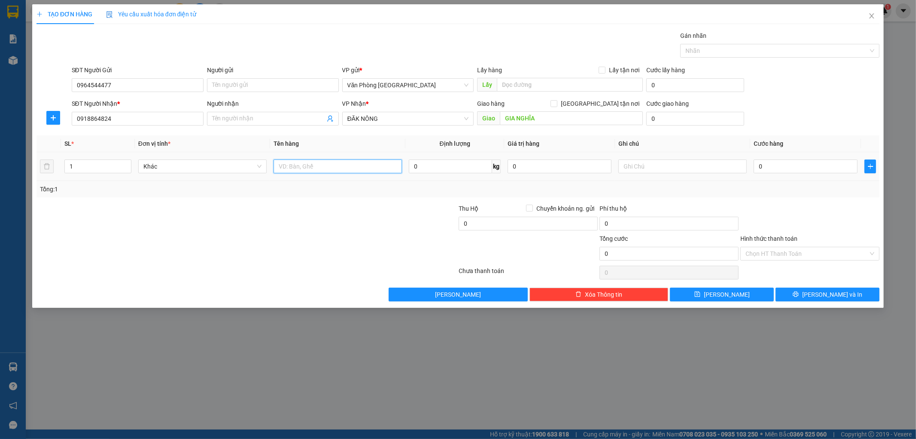
click at [344, 168] on input "text" at bounding box center [338, 166] width 128 height 14
type input "1 MÁY LỌC"
click at [770, 171] on input "0" at bounding box center [806, 166] width 104 height 14
type input "2"
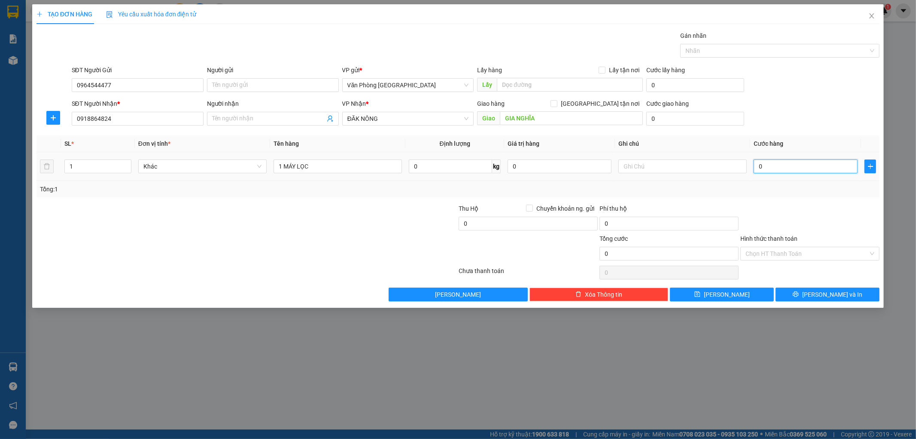
type input "2"
type input "20"
type input "200"
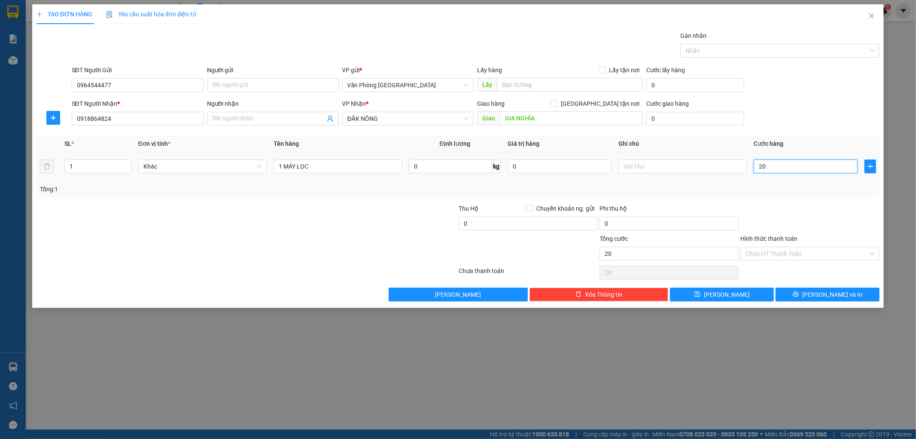
type input "200"
type input "2.000"
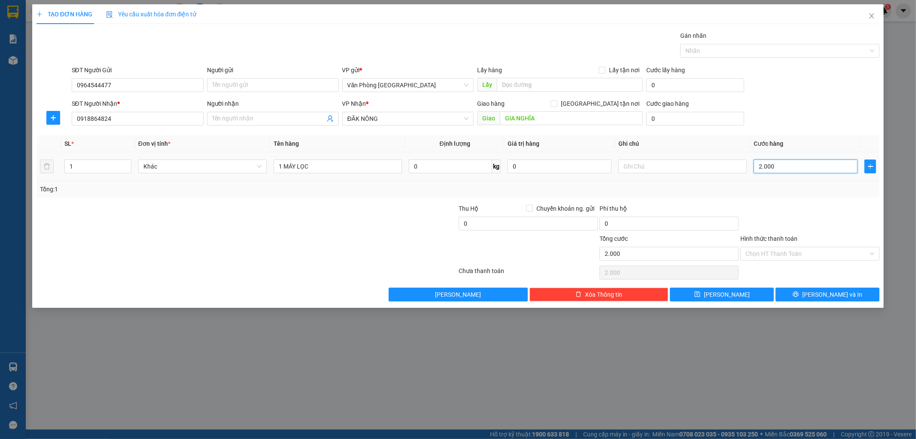
type input "20.000"
type input "200.000"
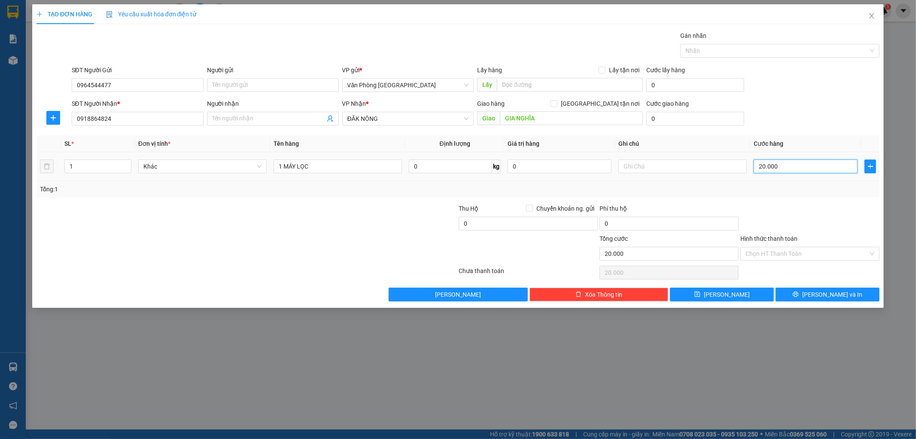
type input "200.000"
click at [799, 296] on icon "printer" at bounding box center [796, 294] width 6 height 6
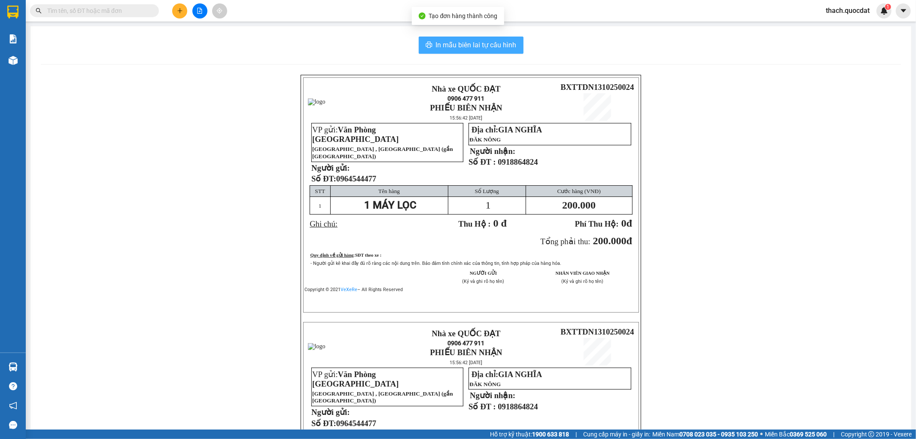
click at [475, 41] on span "In mẫu biên lai tự cấu hình" at bounding box center [476, 45] width 81 height 11
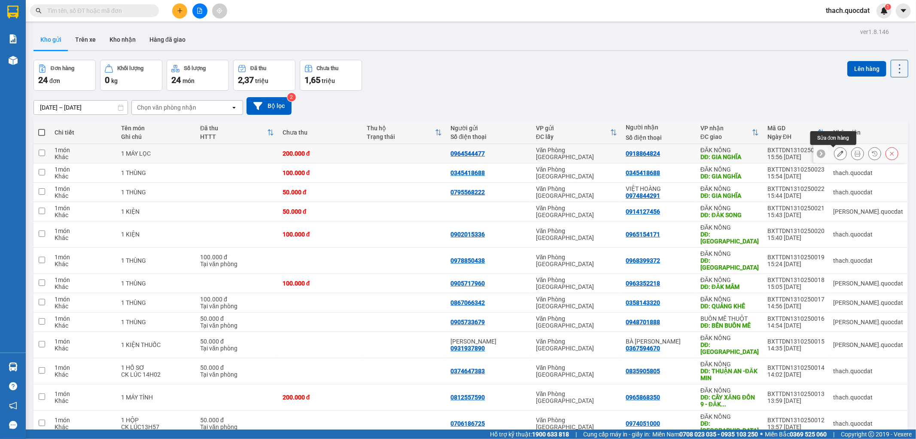
click at [838, 152] on icon at bounding box center [841, 153] width 6 height 6
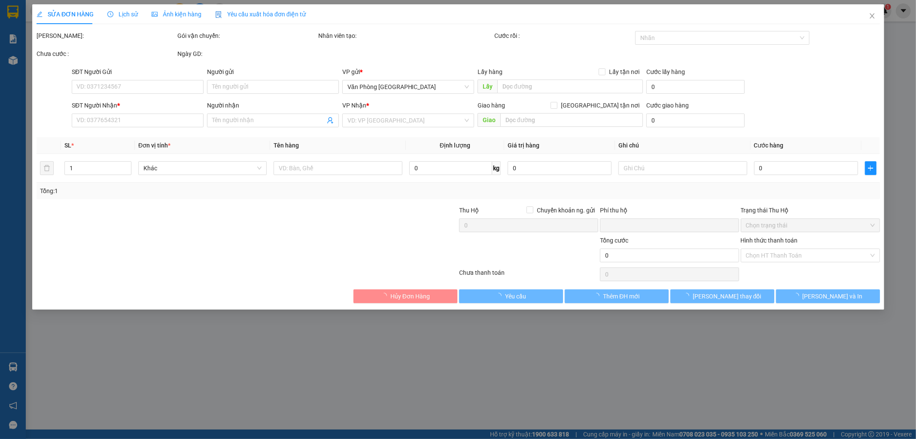
type input "0964544477"
type input "0918864824"
type input "GIA NGHĨA"
type input "0"
type input "200.000"
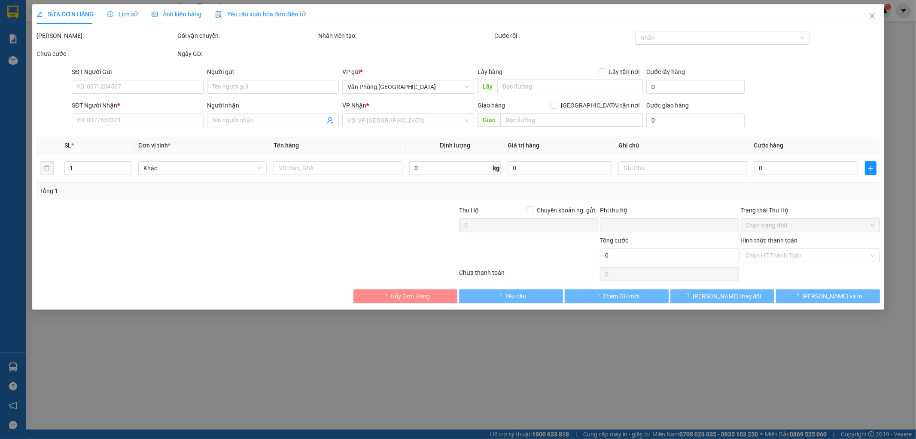
type input "200.000"
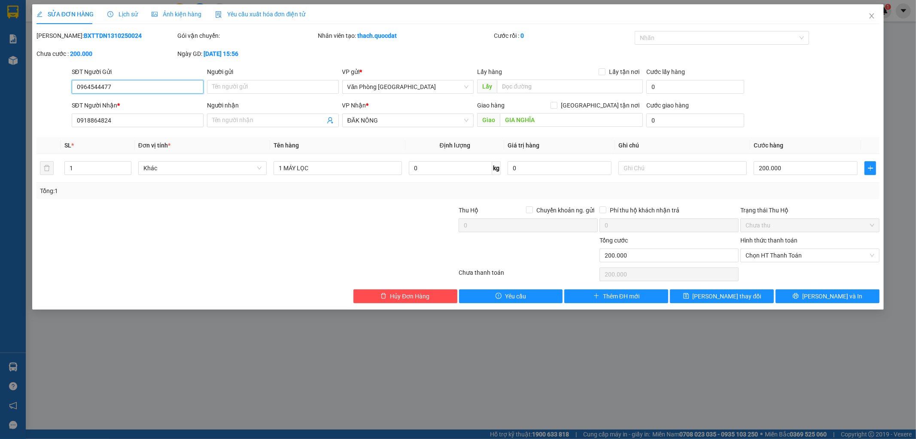
drag, startPoint x: 134, startPoint y: 88, endPoint x: 0, endPoint y: 77, distance: 134.0
click at [0, 77] on div "SỬA ĐƠN HÀNG Lịch sử Ảnh kiện hàng Yêu cầu xuất hóa đơn điện tử Total Paid Fee …" at bounding box center [458, 219] width 916 height 439
click at [872, 13] on icon "close" at bounding box center [872, 15] width 7 height 7
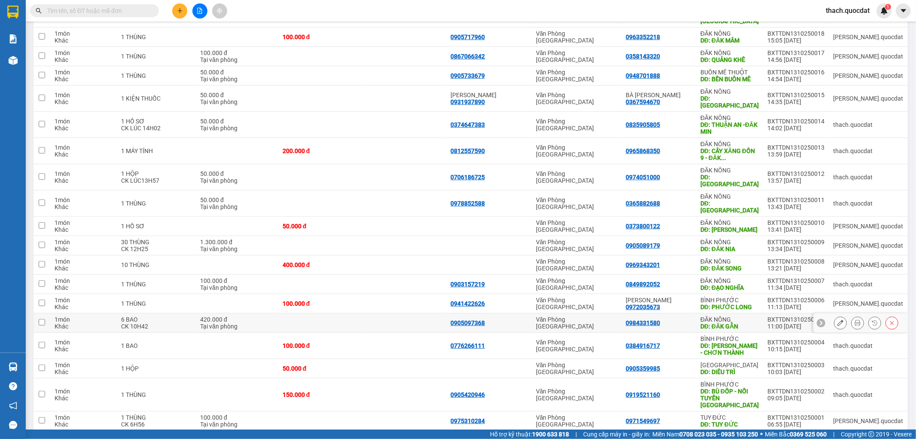
scroll to position [250, 0]
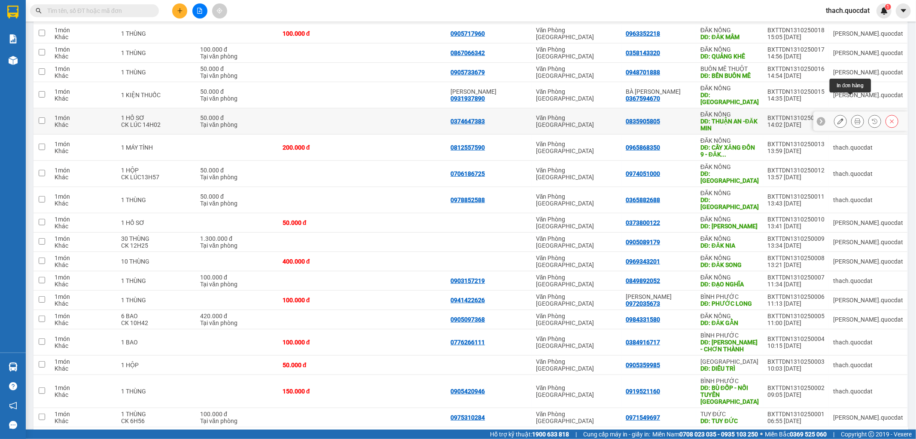
click at [855, 118] on icon at bounding box center [858, 121] width 6 height 6
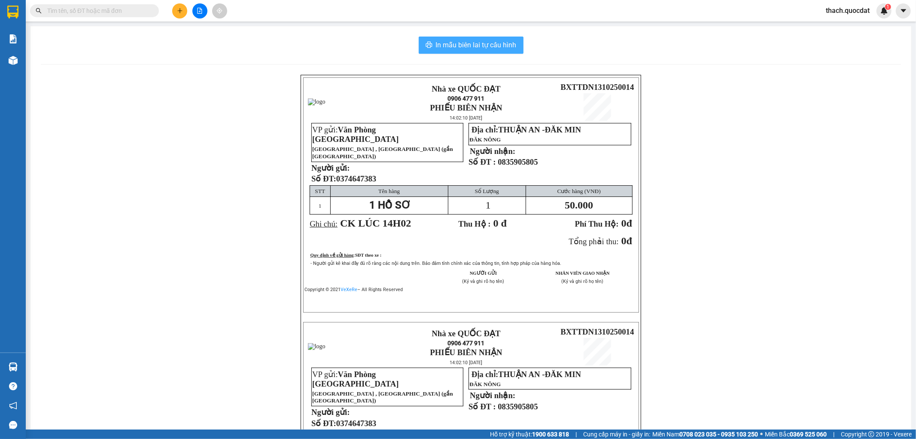
click at [479, 46] on span "In mẫu biên lai tự cấu hình" at bounding box center [476, 45] width 81 height 11
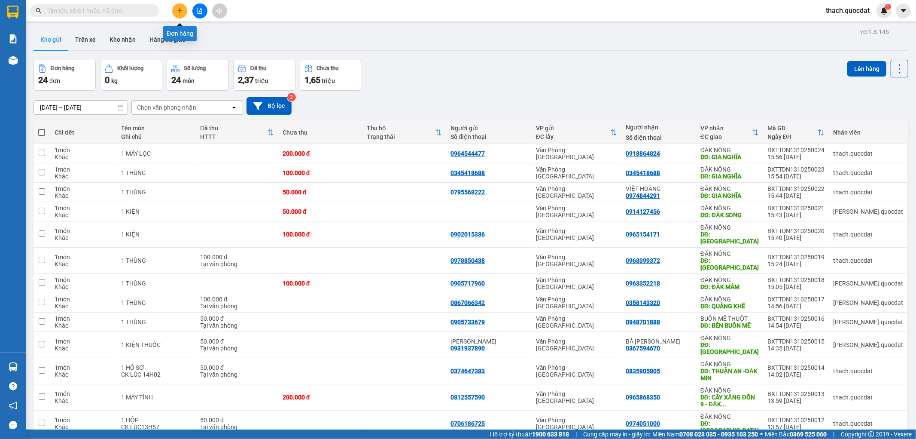
click at [175, 9] on button at bounding box center [179, 10] width 15 height 15
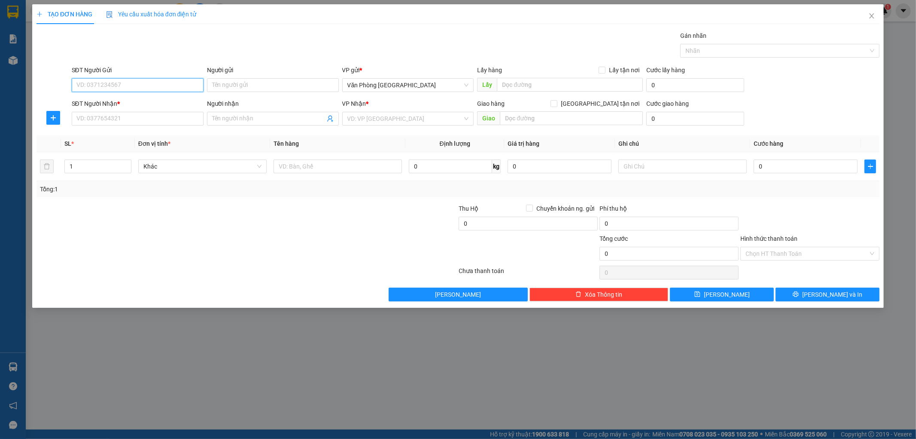
click at [159, 88] on input "SĐT Người Gửi" at bounding box center [138, 85] width 132 height 14
type input "0967566752"
click at [127, 122] on input "SĐT Người Nhận *" at bounding box center [138, 119] width 132 height 14
type input "0397950847"
click at [387, 116] on input "search" at bounding box center [405, 118] width 116 height 13
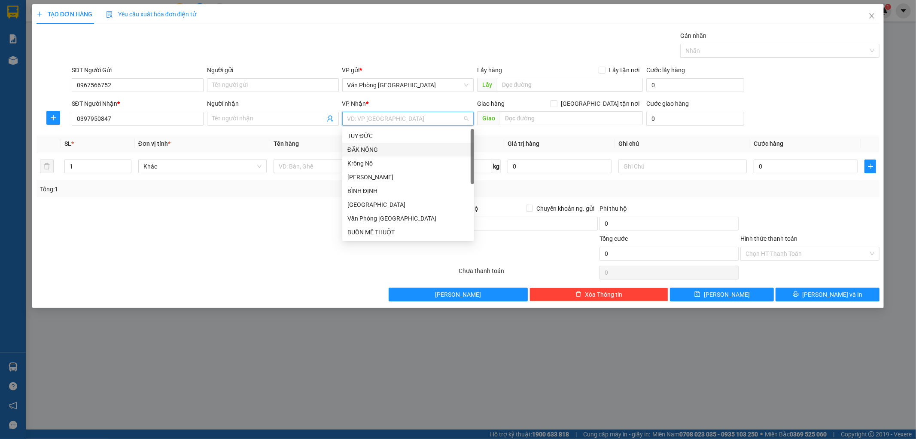
click at [375, 148] on div "ĐĂK NÔNG" at bounding box center [408, 149] width 122 height 9
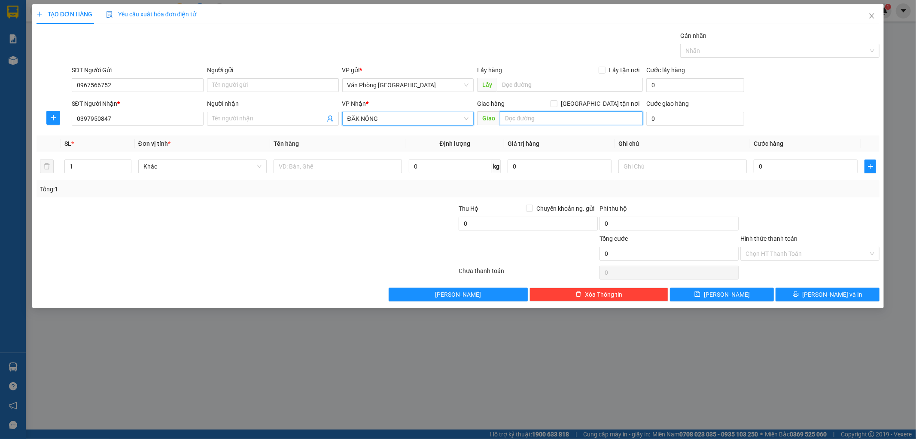
click at [564, 115] on input "text" at bounding box center [571, 118] width 143 height 14
type input "D"
type input "ĐĂK SONG"
click at [339, 164] on input "text" at bounding box center [338, 166] width 128 height 14
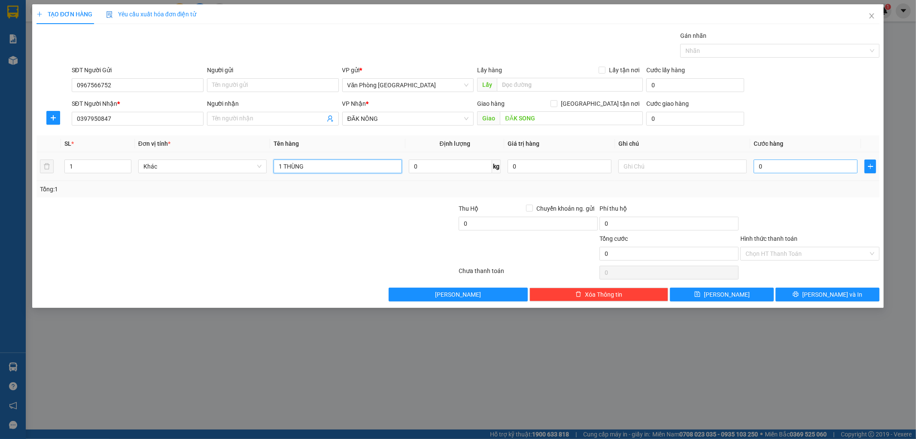
type input "1 THÙNG"
click at [798, 166] on input "0" at bounding box center [806, 166] width 104 height 14
type input "1"
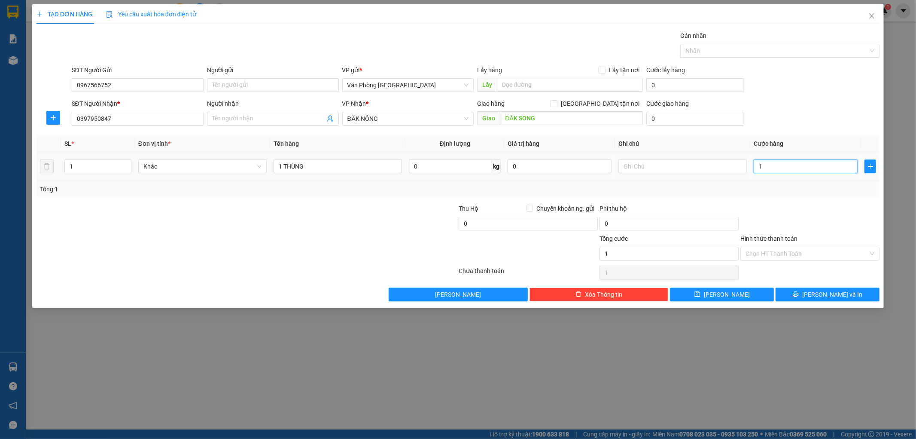
type input "10"
type input "100"
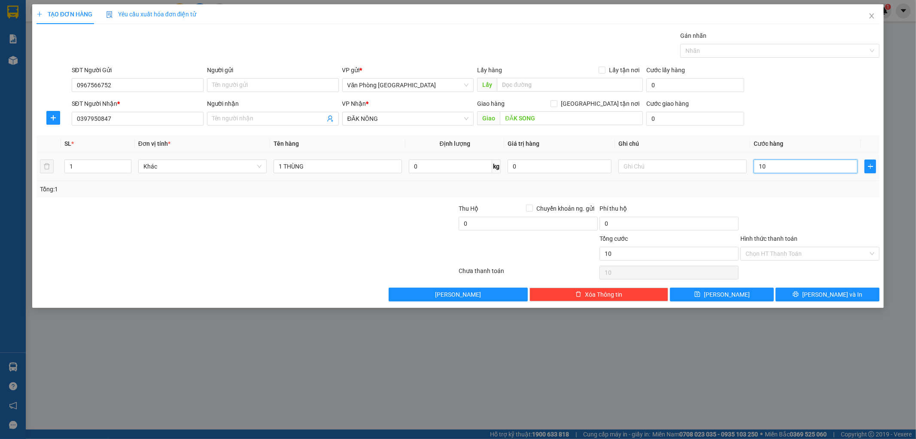
type input "100"
type input "1.000"
type input "10.000"
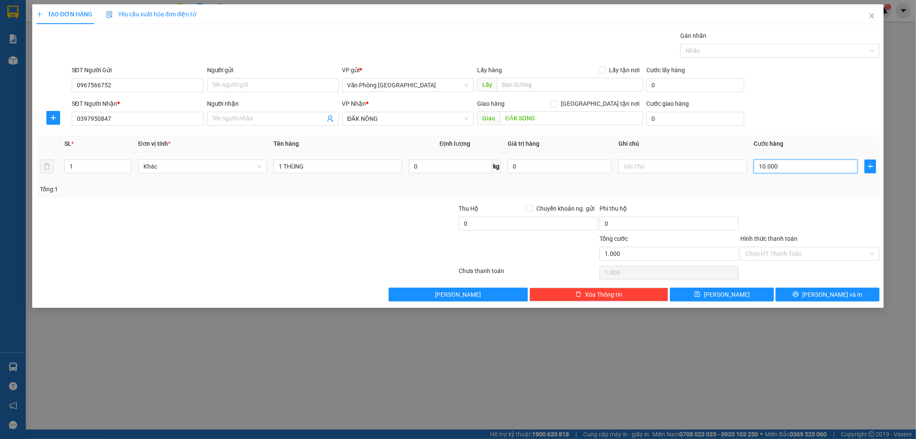
type input "10.000"
type input "100.000"
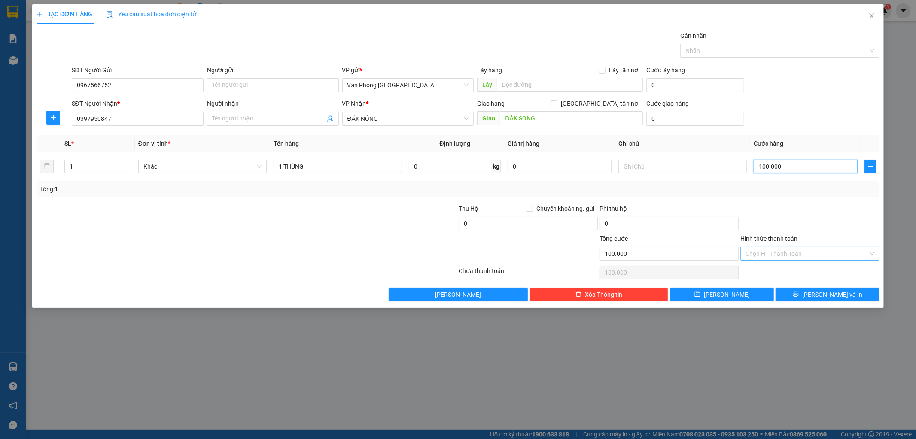
type input "100.000"
click at [821, 253] on input "Hình thức thanh toán" at bounding box center [807, 253] width 123 height 13
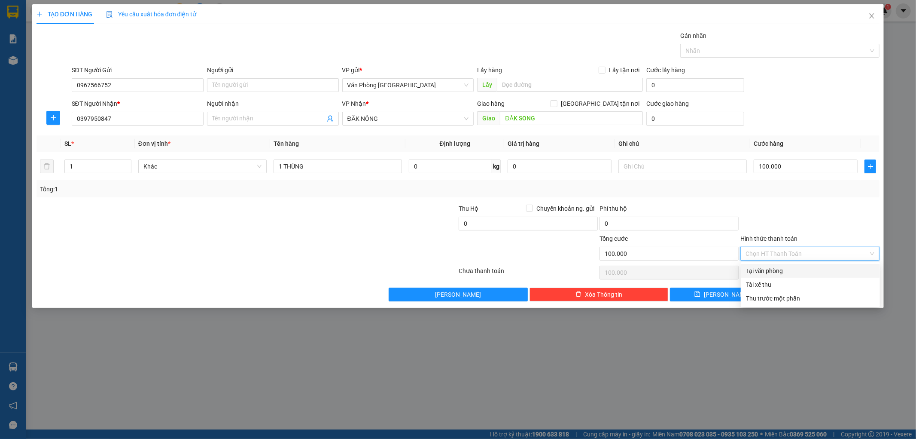
click at [783, 270] on div "Tại văn phòng" at bounding box center [810, 270] width 129 height 9
type input "0"
click at [842, 293] on span "[PERSON_NAME] và In" at bounding box center [832, 294] width 60 height 9
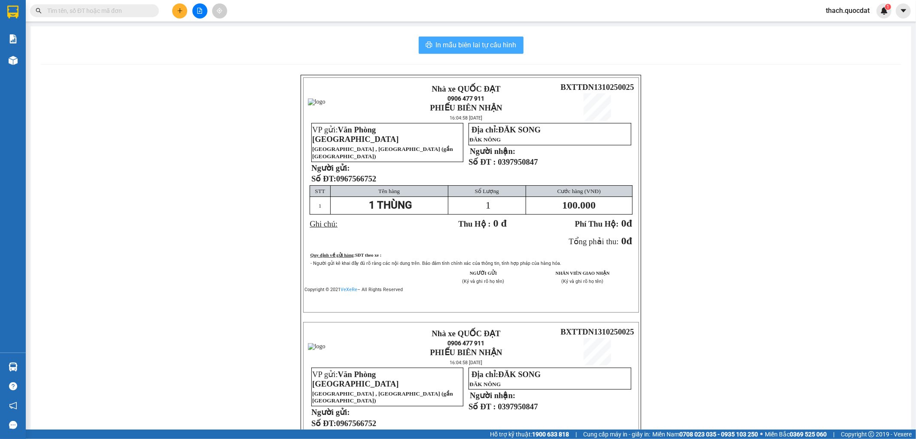
click at [497, 48] on span "In mẫu biên lai tự cấu hình" at bounding box center [476, 45] width 81 height 11
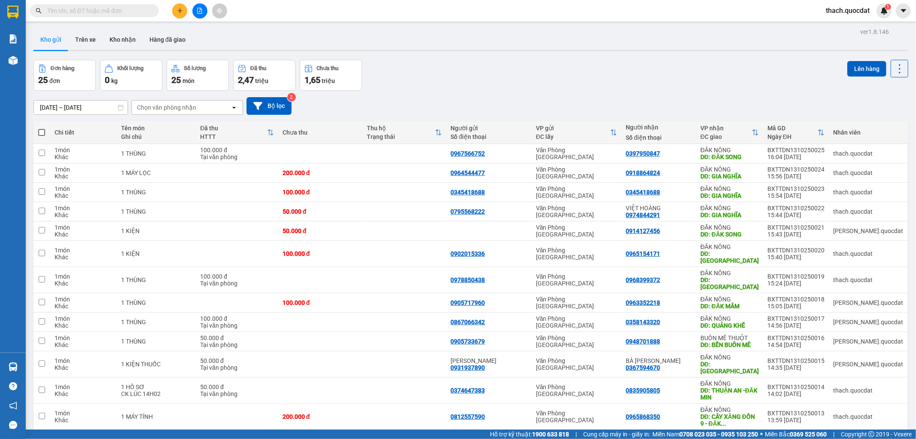
click at [177, 11] on icon "plus" at bounding box center [180, 11] width 6 height 6
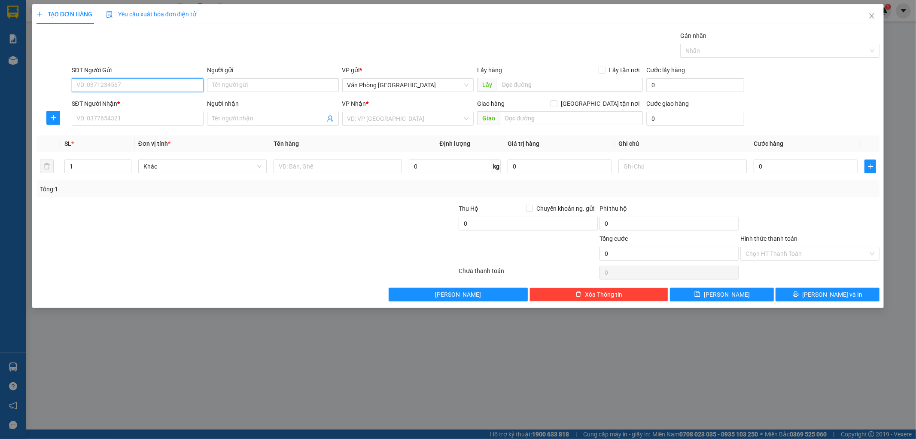
click at [121, 86] on input "SĐT Người Gửi" at bounding box center [138, 85] width 132 height 14
click at [874, 19] on icon "close" at bounding box center [872, 15] width 7 height 7
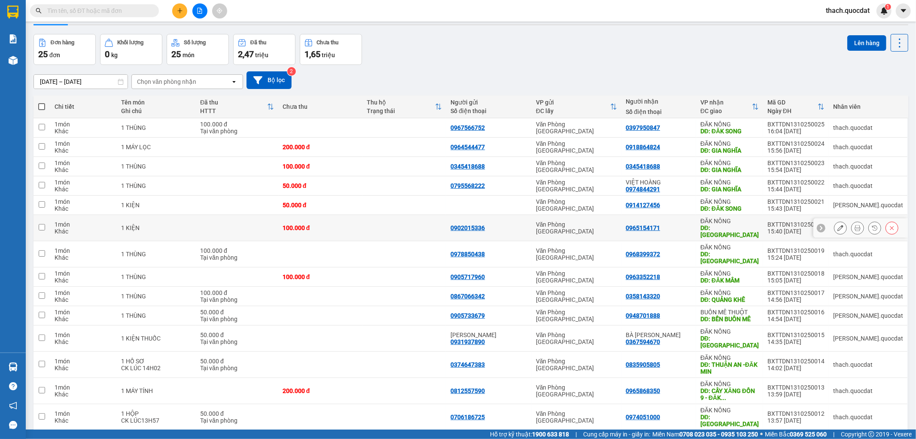
scroll to position [48, 0]
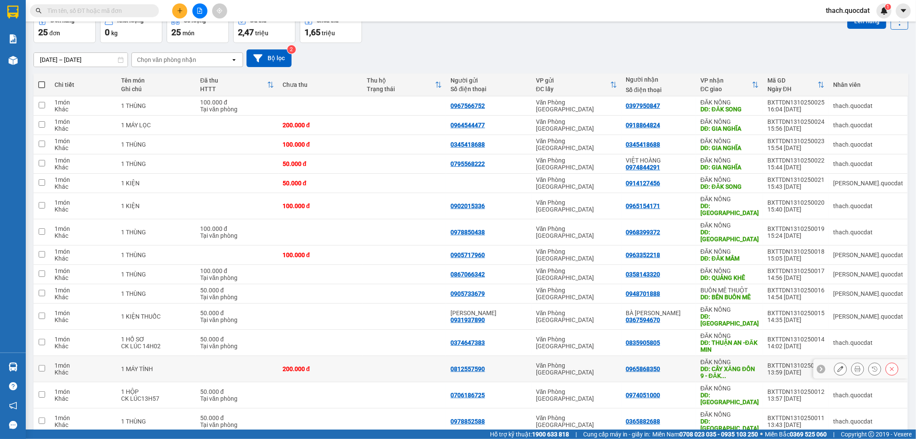
click at [739, 365] on div "DĐ: CÂY XĂNG ĐỒN 9 - ĐĂK ..." at bounding box center [730, 372] width 58 height 14
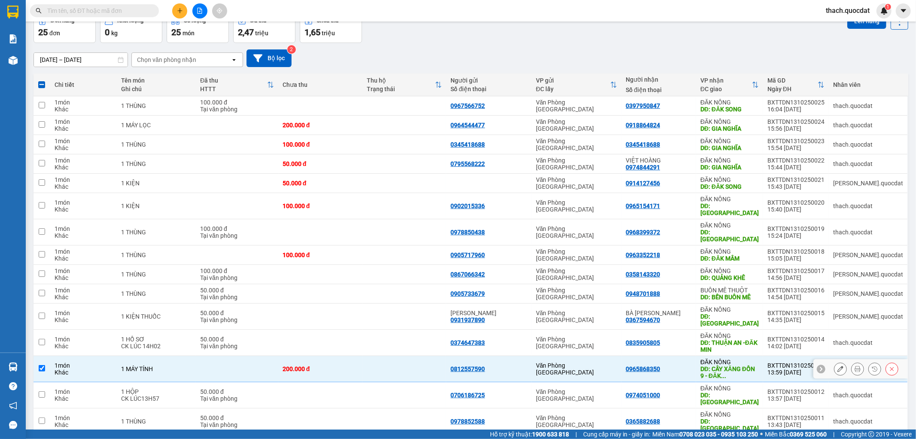
click at [739, 365] on div "DĐ: CÂY XĂNG ĐỒN 9 - ĐĂK ..." at bounding box center [730, 372] width 58 height 14
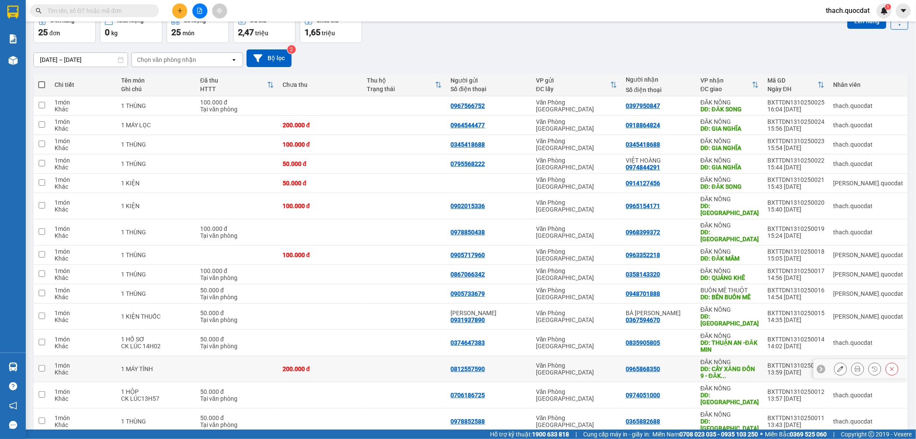
click at [752, 365] on div "DĐ: CÂY XĂNG ĐỒN 9 - ĐĂK ..." at bounding box center [730, 372] width 58 height 14
checkbox input "true"
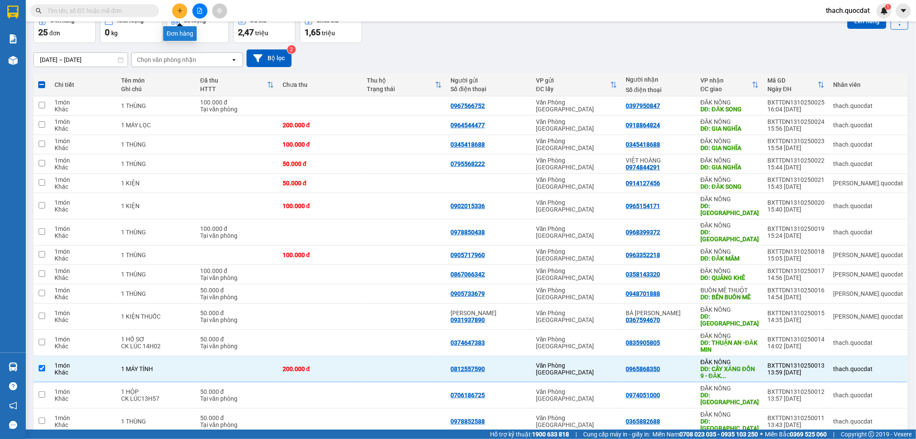
click at [177, 10] on icon "plus" at bounding box center [180, 11] width 6 height 6
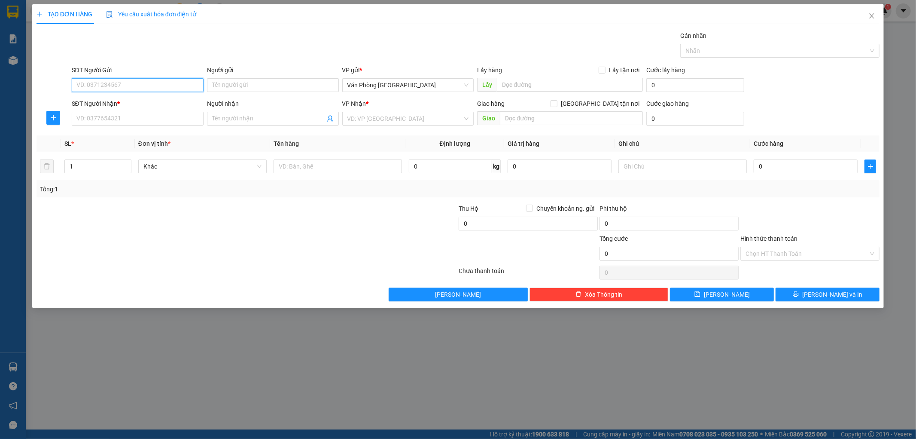
click at [155, 85] on input "SĐT Người Gửi" at bounding box center [138, 85] width 132 height 14
click at [85, 101] on div "0984646982" at bounding box center [138, 102] width 122 height 9
type input "0984646982"
click at [94, 120] on input "SĐT Người Nhận *" at bounding box center [138, 119] width 132 height 14
type input "0979934243"
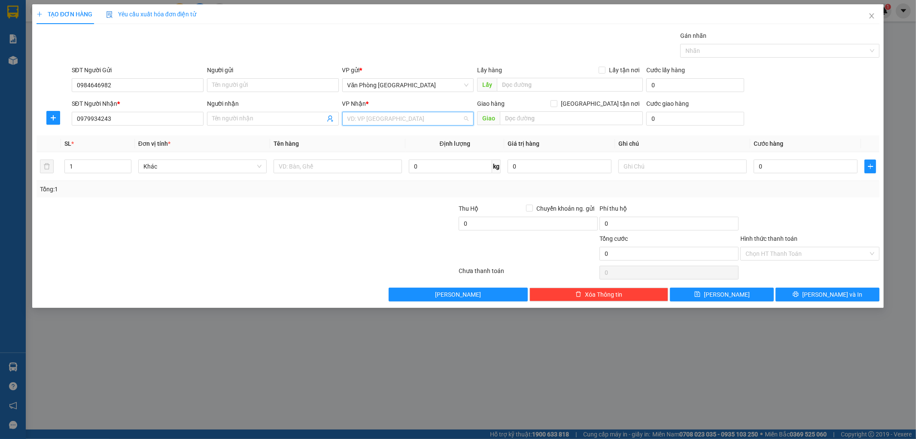
click at [363, 118] on input "search" at bounding box center [405, 118] width 116 height 13
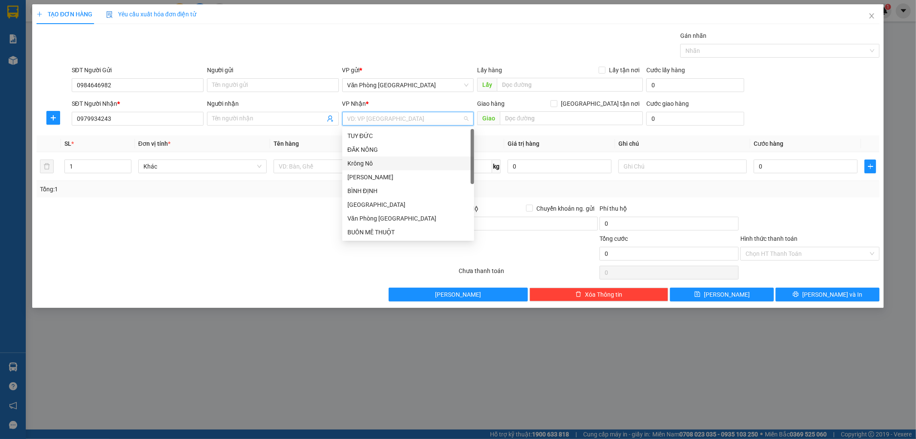
scroll to position [41, 0]
click at [375, 204] on div "BÌNH PHƯỚC" at bounding box center [408, 204] width 122 height 9
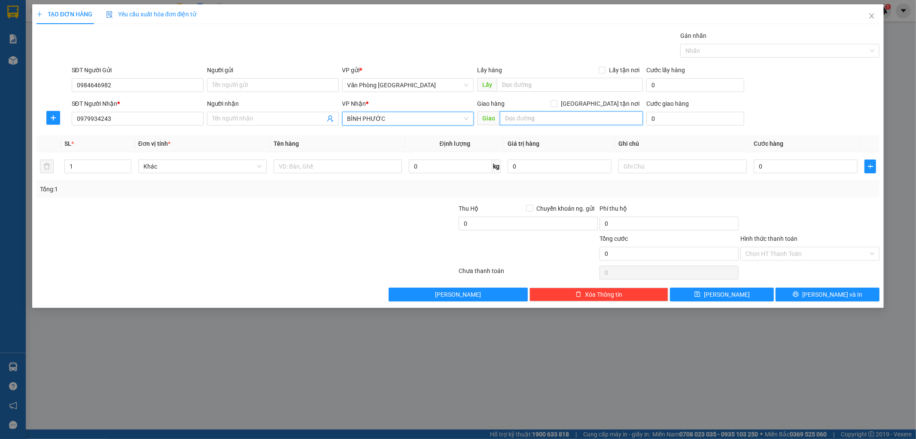
click at [574, 117] on input "text" at bounding box center [571, 118] width 143 height 14
type input "PHƯỚC LONG"
click at [333, 169] on input "text" at bounding box center [338, 166] width 128 height 14
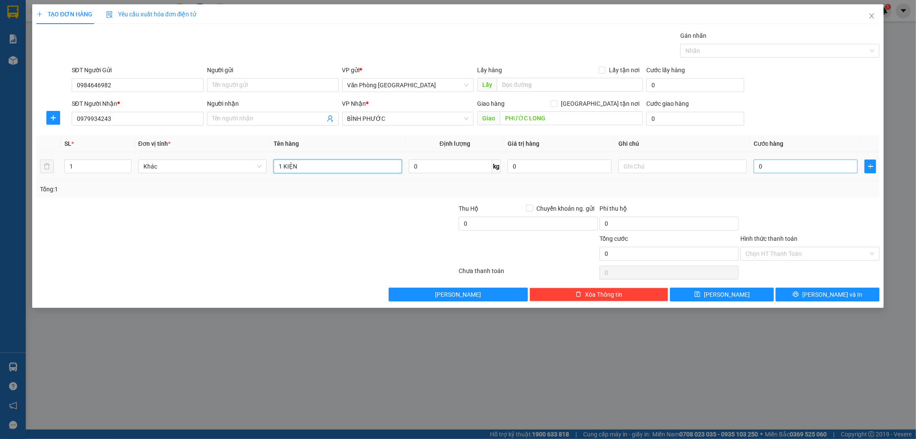
type input "1 KIỆN"
click at [776, 166] on input "0" at bounding box center [806, 166] width 104 height 14
type input "2"
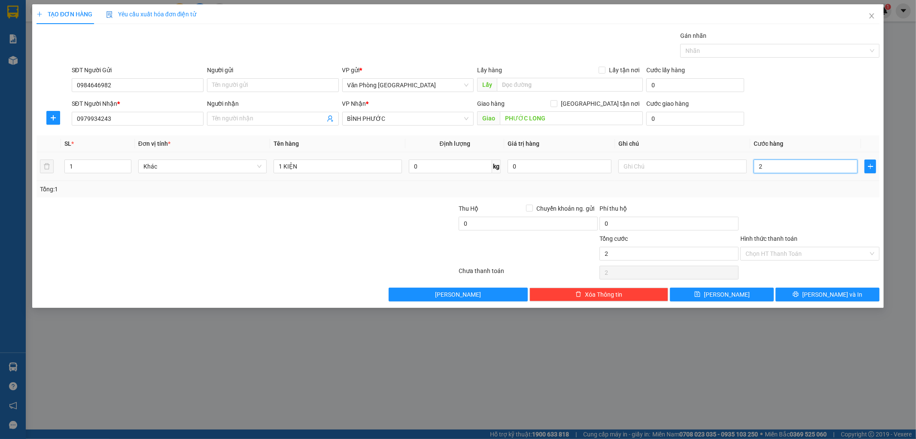
type input "20"
type input "200"
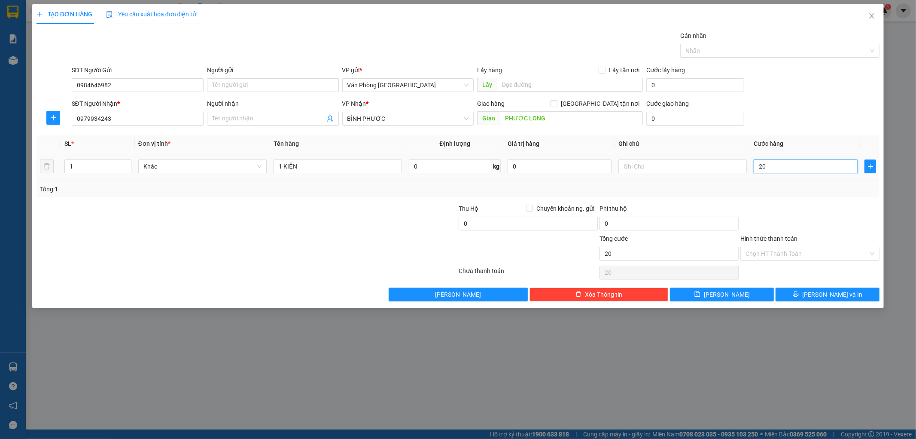
type input "200"
type input "2.000"
type input "20.000"
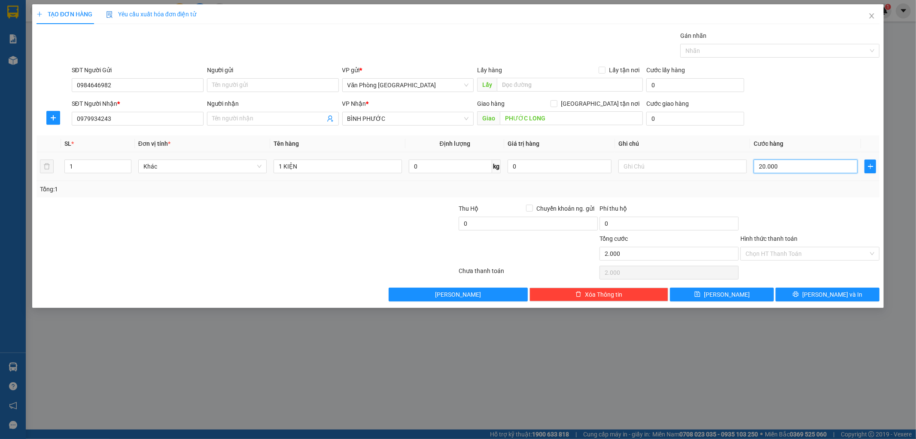
type input "20.000"
type input "200.000"
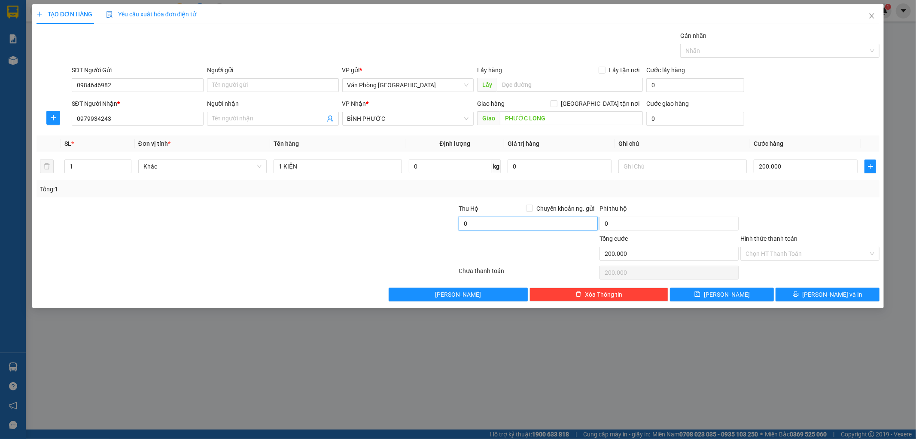
click at [509, 228] on input "0" at bounding box center [528, 223] width 139 height 14
click at [783, 168] on input "200.000" at bounding box center [806, 166] width 104 height 14
type input "1"
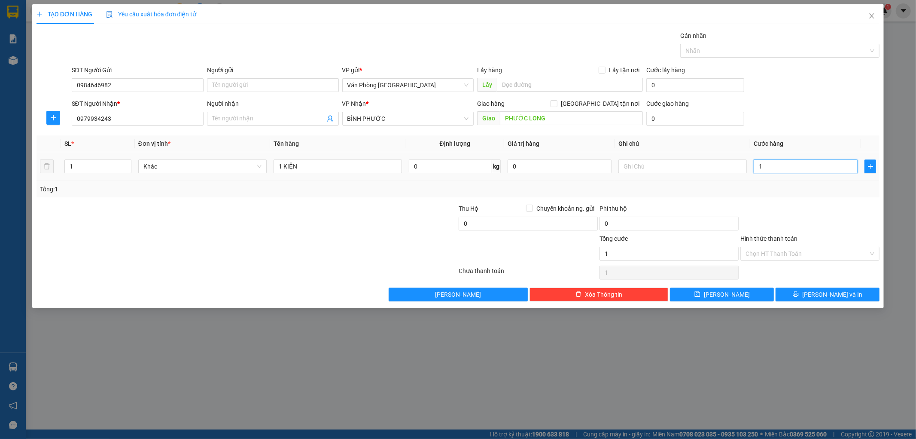
type input "15"
type input "150"
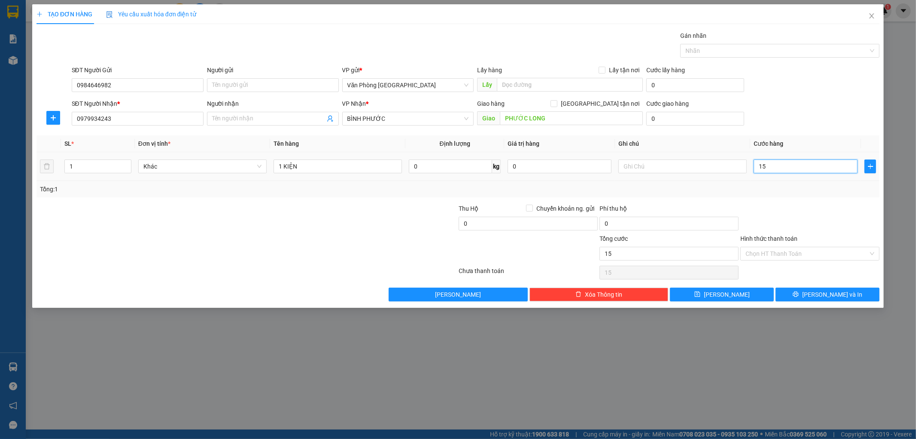
type input "150"
type input "1.500"
click at [653, 195] on div "Tổng: 1" at bounding box center [459, 189] width 844 height 16
click at [505, 226] on input "0" at bounding box center [528, 223] width 139 height 14
drag, startPoint x: 826, startPoint y: 293, endPoint x: 356, endPoint y: 258, distance: 472.1
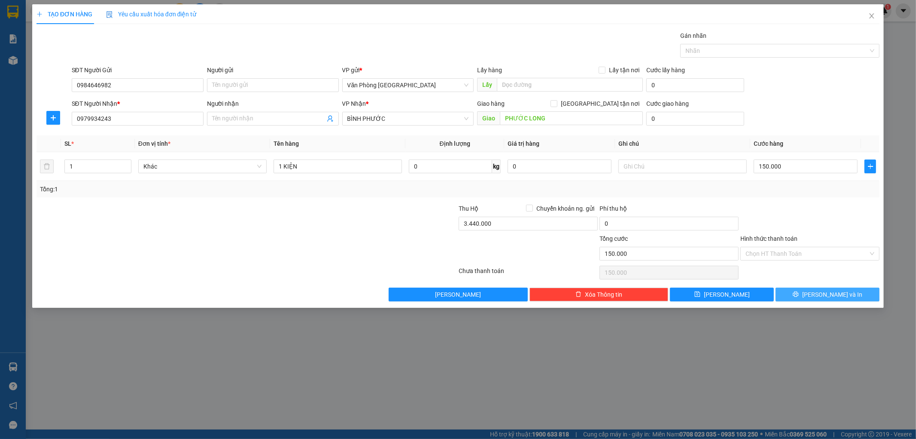
click at [825, 293] on span "[PERSON_NAME] và In" at bounding box center [832, 294] width 60 height 9
click at [871, 15] on icon "close" at bounding box center [872, 15] width 7 height 7
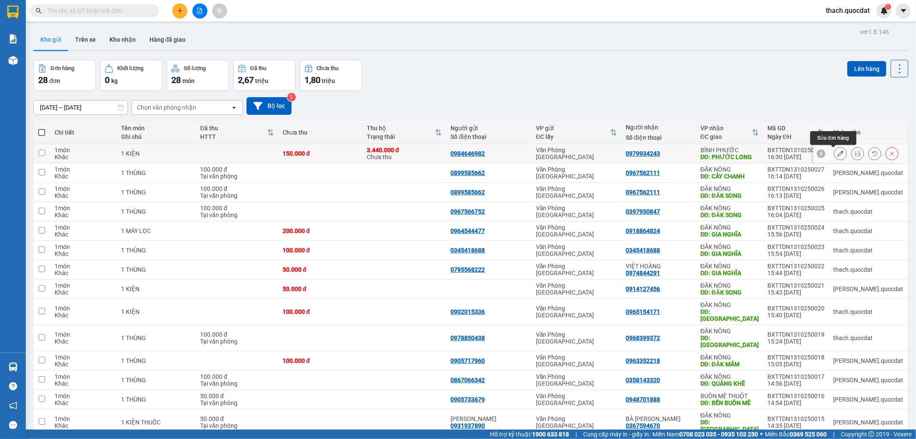
click at [838, 151] on icon at bounding box center [841, 153] width 6 height 6
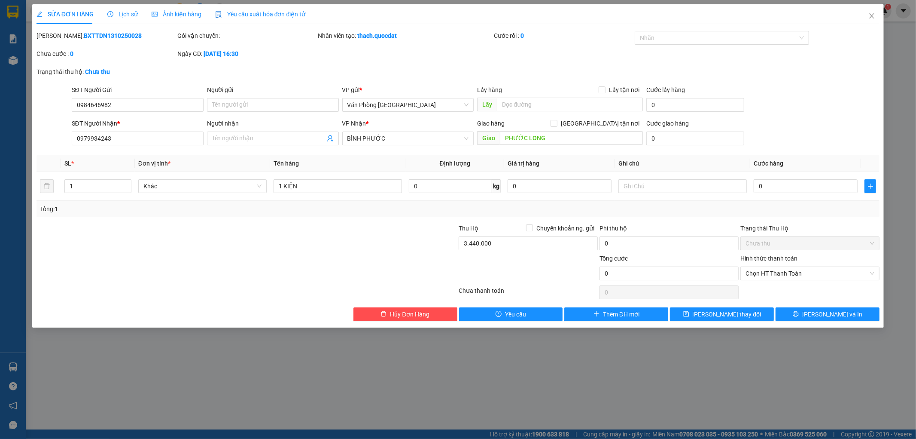
click at [617, 210] on div "Tổng: 1" at bounding box center [458, 208] width 837 height 9
click at [833, 315] on span "[PERSON_NAME] và In" at bounding box center [832, 313] width 60 height 9
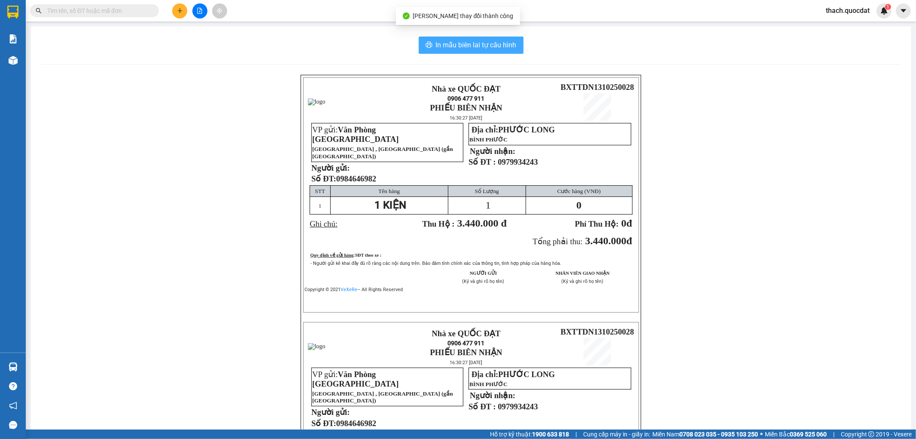
click at [495, 43] on span "In mẫu biên lai tự cấu hình" at bounding box center [476, 45] width 81 height 11
